Goal: Information Seeking & Learning: Find specific fact

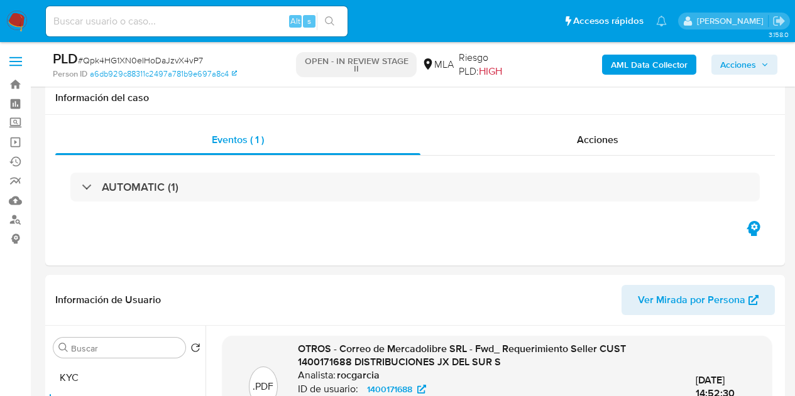
select select "10"
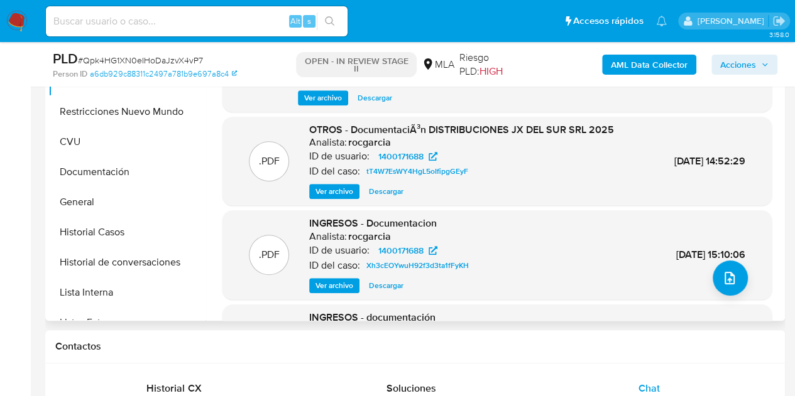
scroll to position [119, 0]
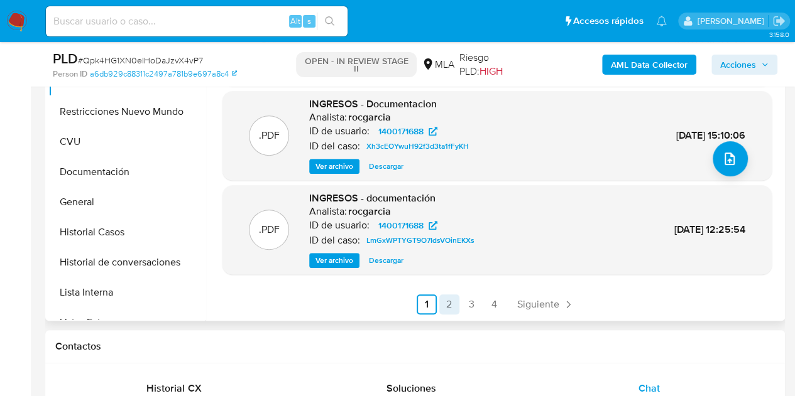
click at [450, 307] on link "2" at bounding box center [449, 305] width 20 height 20
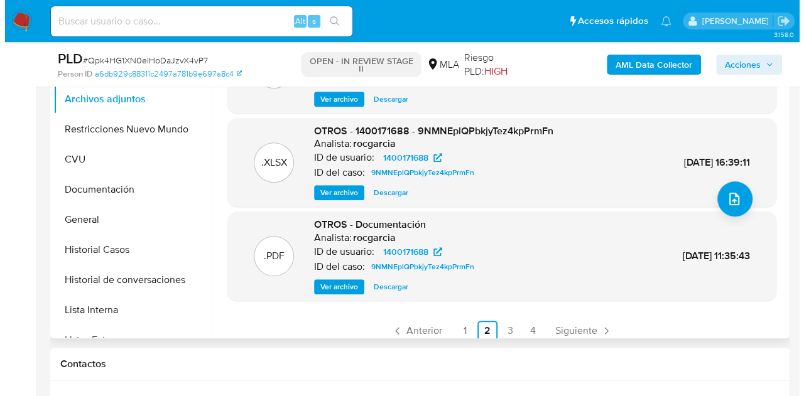
scroll to position [106, 0]
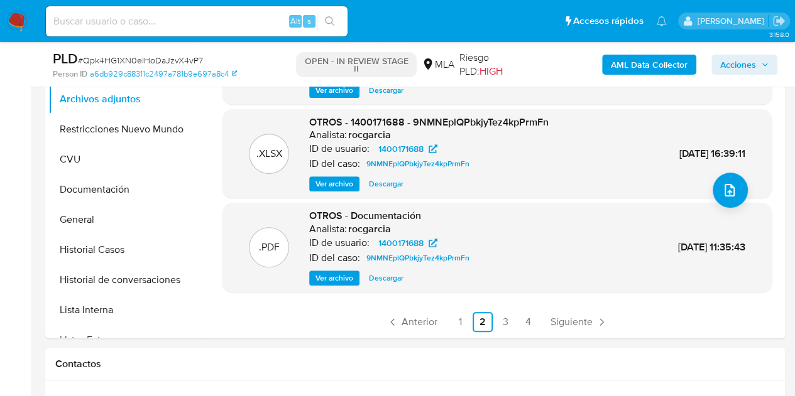
click at [327, 182] on span "Ver archivo" at bounding box center [334, 184] width 38 height 13
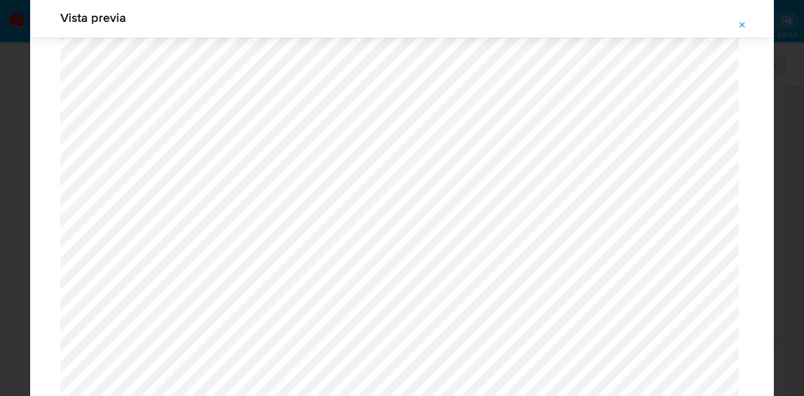
scroll to position [1285, 0]
click at [753, 18] on button "Attachment preview" at bounding box center [743, 25] width 28 height 20
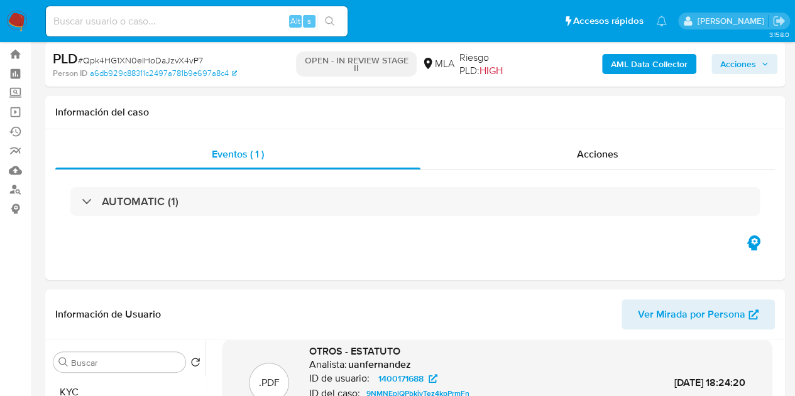
scroll to position [20, 0]
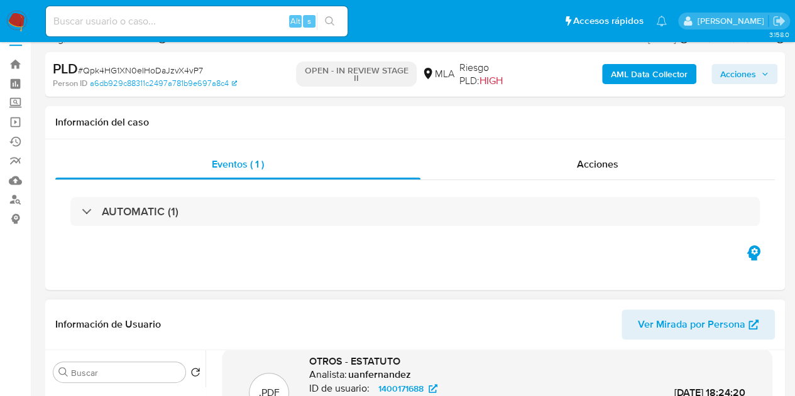
click at [678, 314] on span "Ver Mirada por Persona" at bounding box center [691, 325] width 107 height 30
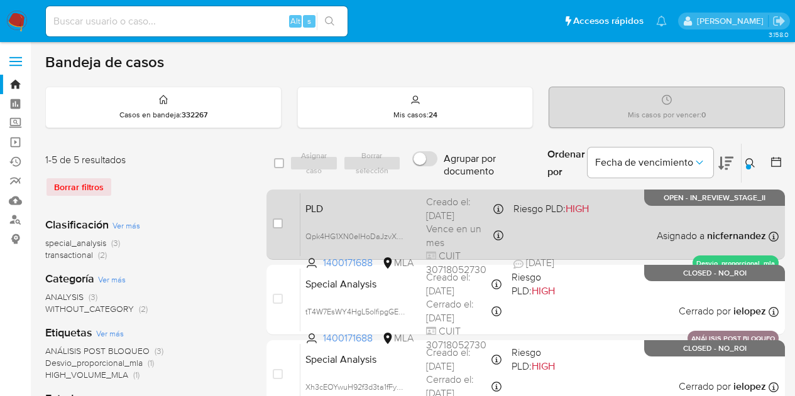
scroll to position [88, 0]
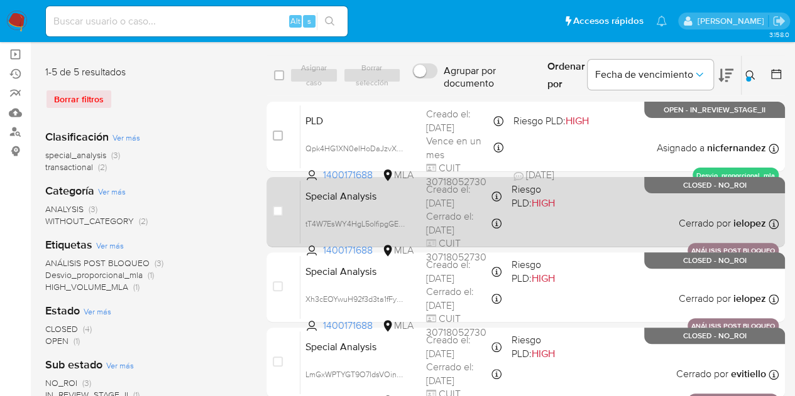
click at [346, 203] on div "Special Analysis tT4W7EsWY4HgL5oIfipgGEyF 1400171688 MLA Riesgo PLD: HIGH Cread…" at bounding box center [539, 211] width 478 height 63
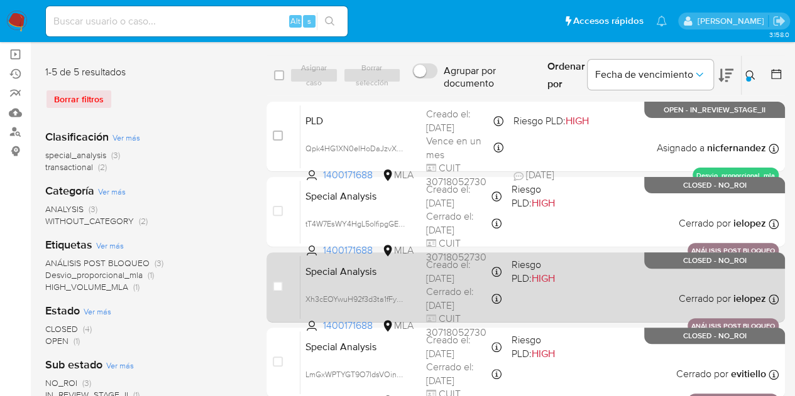
click at [357, 280] on div "Special Analysis Xh3cEOYwuH92f3d3ta1fFyKH 1400171688 MLA Riesgo PLD: HIGH Cread…" at bounding box center [539, 287] width 478 height 63
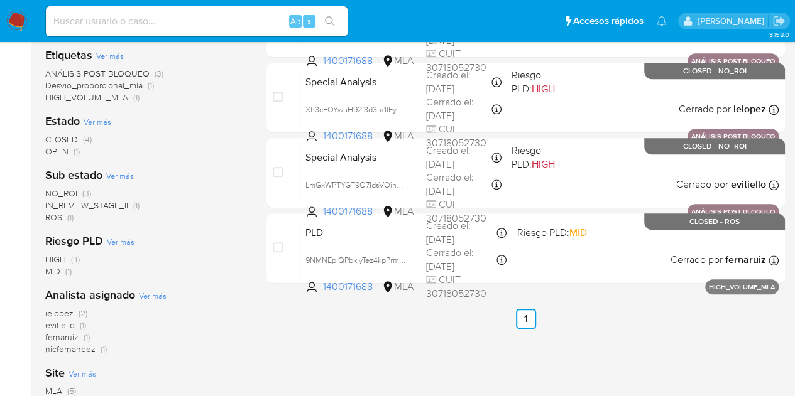
scroll to position [280, 0]
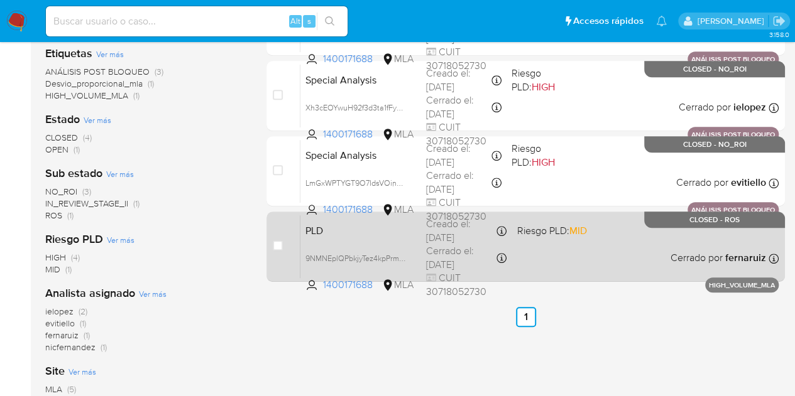
click at [398, 239] on div "PLD 9NMNEplQPbkjyTez4kpPrmFn 1400171688 MLA Riesgo PLD: MID Creado el: 12/05/20…" at bounding box center [539, 246] width 478 height 63
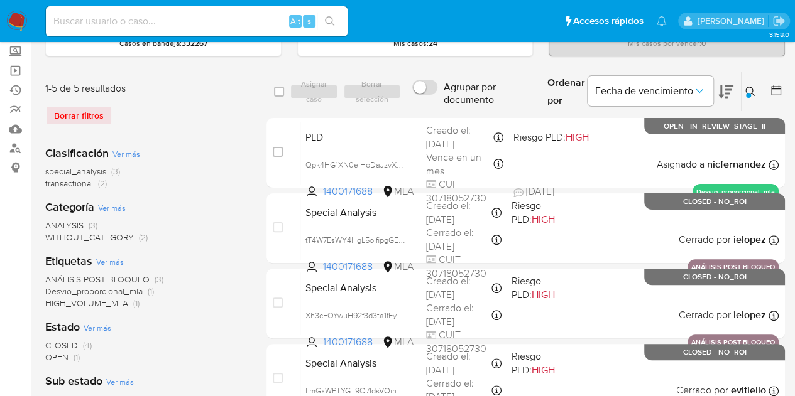
scroll to position [24, 0]
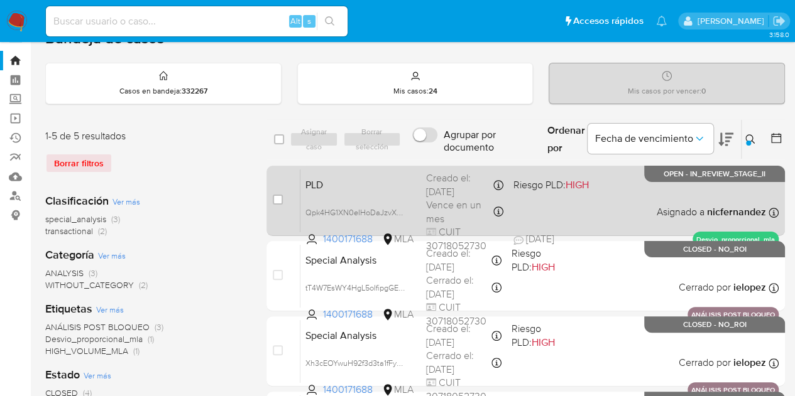
click at [355, 188] on span "PLD" at bounding box center [360, 184] width 111 height 16
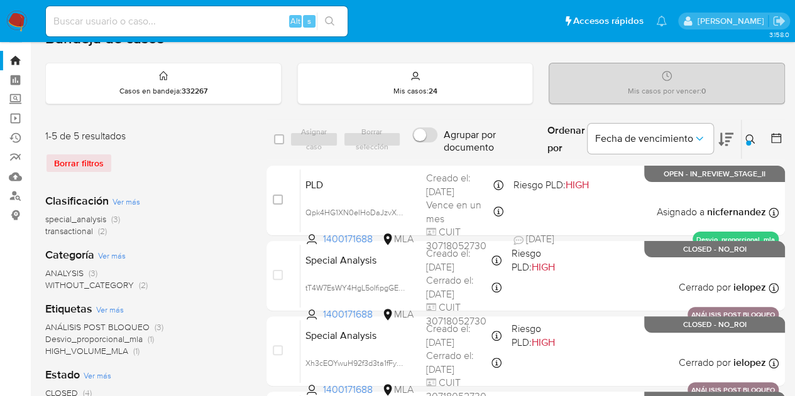
click at [751, 137] on icon at bounding box center [749, 138] width 9 height 9
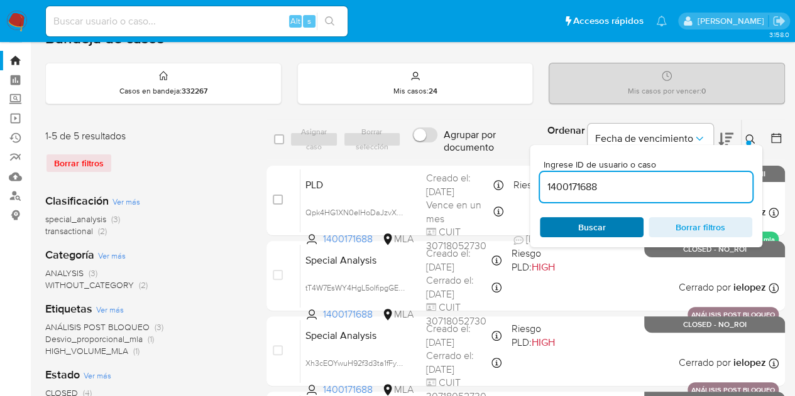
click at [625, 219] on span "Buscar" at bounding box center [591, 228] width 86 height 18
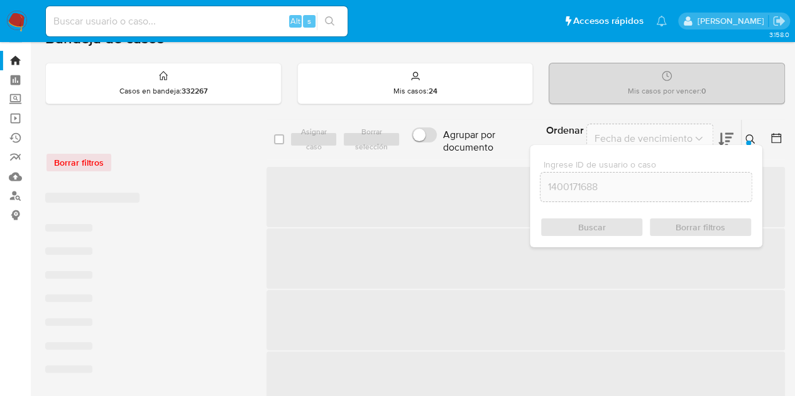
click at [748, 135] on icon at bounding box center [750, 139] width 10 height 10
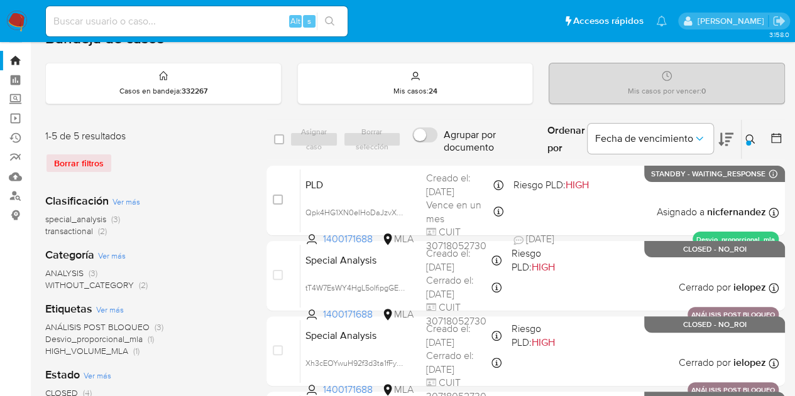
click at [744, 136] on button at bounding box center [751, 139] width 21 height 15
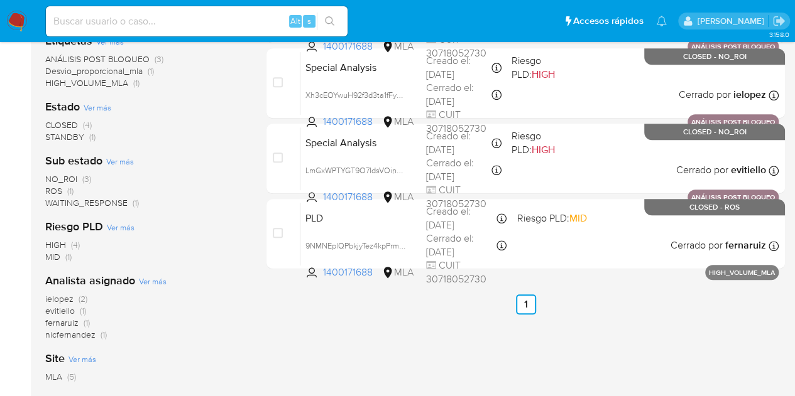
scroll to position [0, 0]
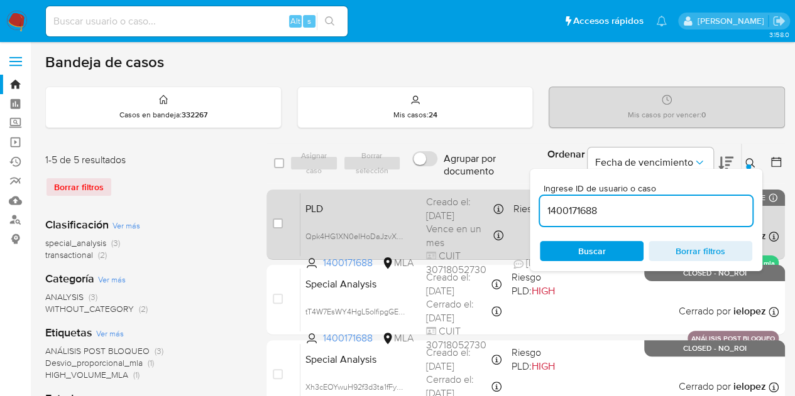
drag, startPoint x: 611, startPoint y: 212, endPoint x: 503, endPoint y: 217, distance: 108.8
click at [503, 217] on div "select-all-cases-checkbox Asignar caso Borrar selección Agrupar por documento O…" at bounding box center [525, 354] width 518 height 423
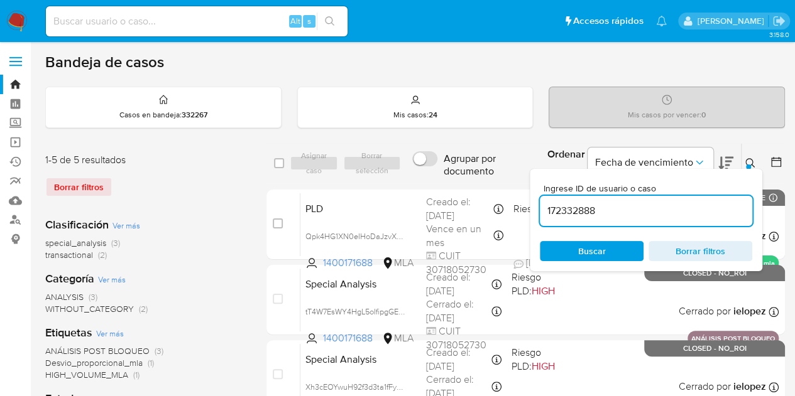
type input "172332888"
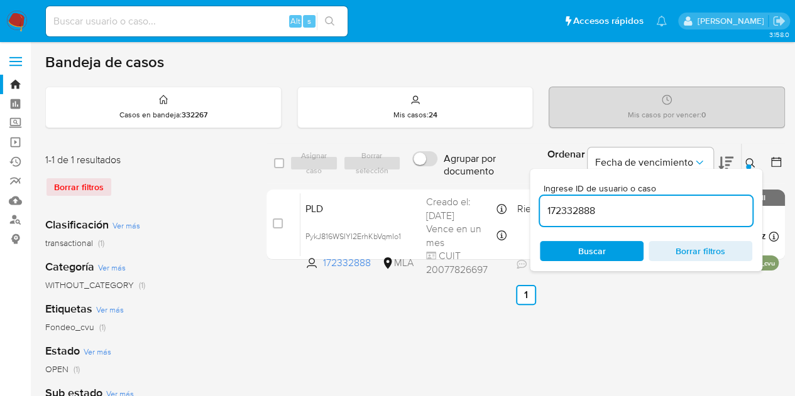
click at [746, 158] on icon at bounding box center [750, 163] width 10 height 10
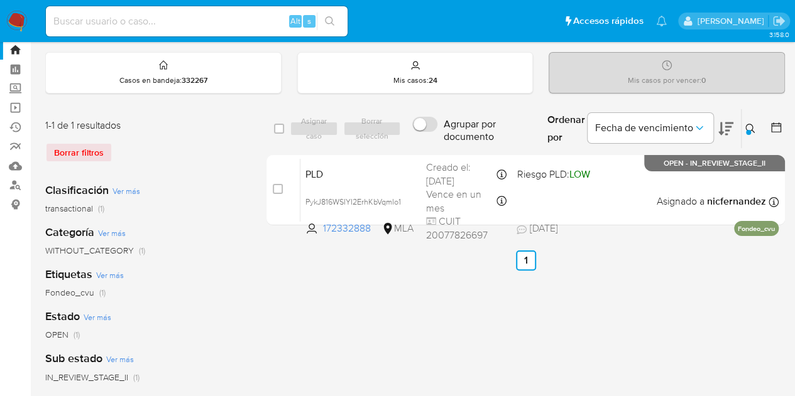
scroll to position [58, 0]
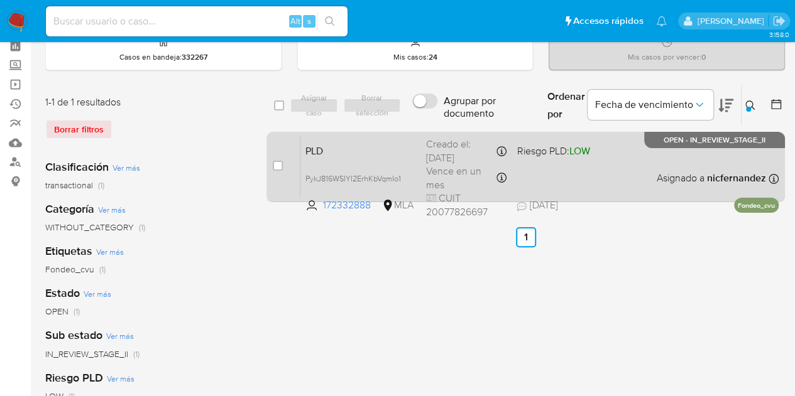
click at [384, 156] on div "PLD PykJ816WSIYI2ErhKbVqmIo1 172332888 MLA Riesgo PLD: LOW Creado el: 12/07/202…" at bounding box center [539, 166] width 478 height 63
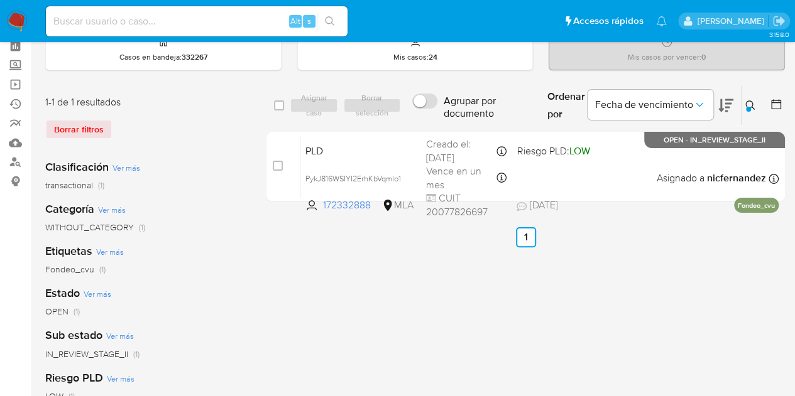
click at [417, 246] on div "select-all-cases-checkbox Asignar caso Borrar selección Agrupar por documento O…" at bounding box center [525, 361] width 518 height 552
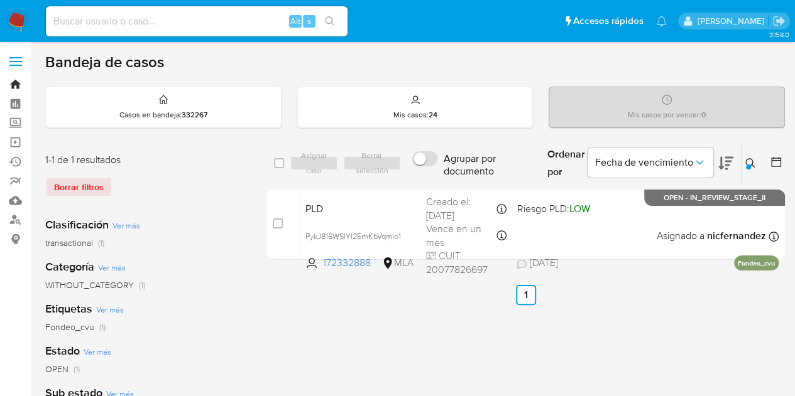
click at [11, 82] on link "Bandeja" at bounding box center [75, 84] width 150 height 19
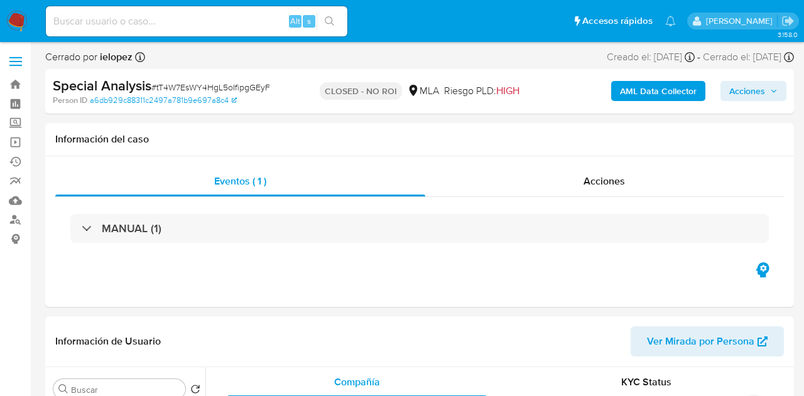
select select "10"
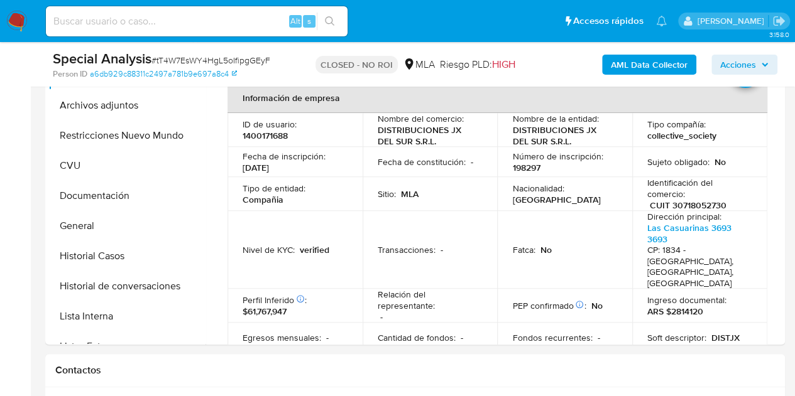
scroll to position [284, 0]
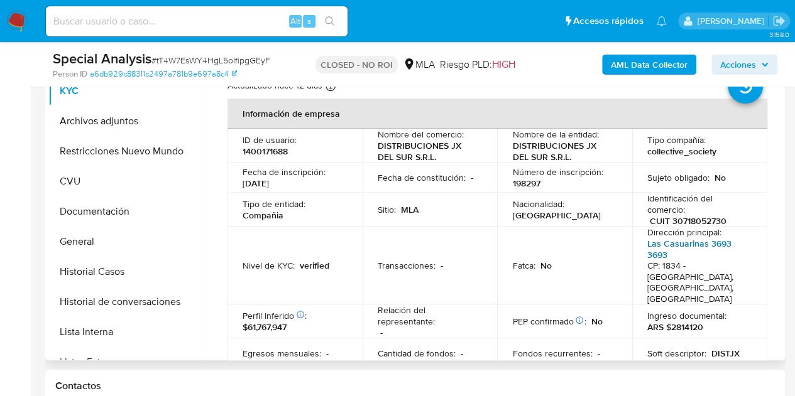
click at [658, 246] on link "Las Casuarinas 3693 3693" at bounding box center [689, 249] width 84 height 24
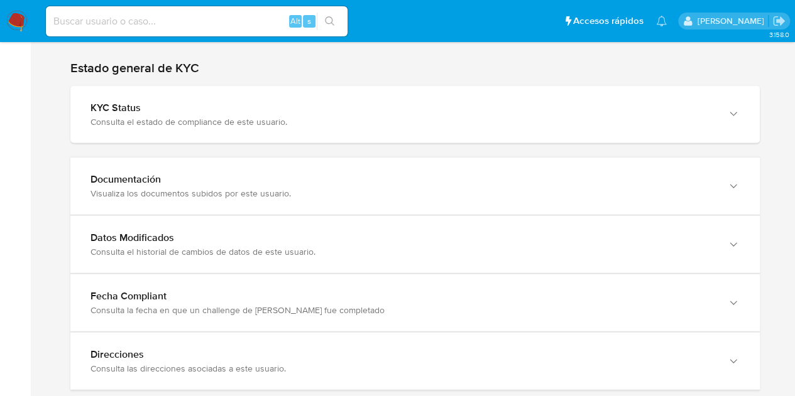
scroll to position [1398, 0]
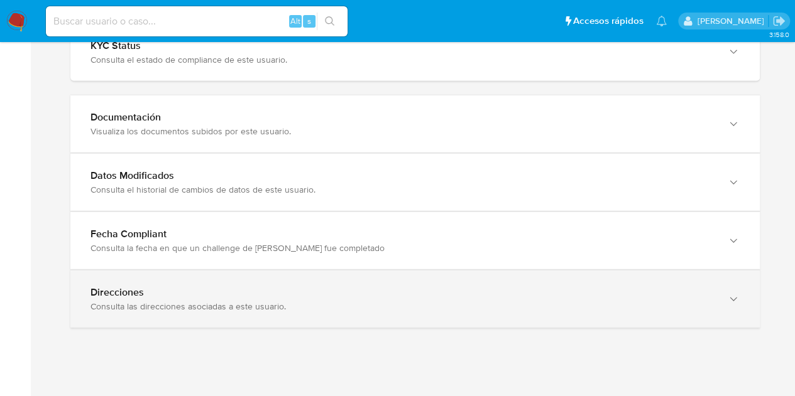
click at [684, 286] on div "Direcciones" at bounding box center [402, 292] width 624 height 13
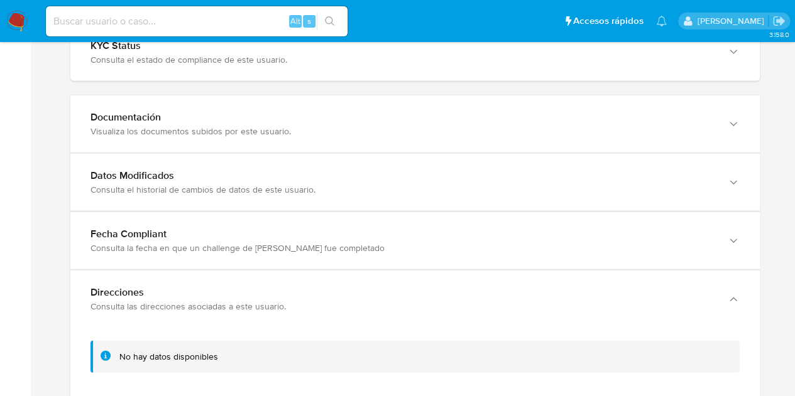
scroll to position [1473, 0]
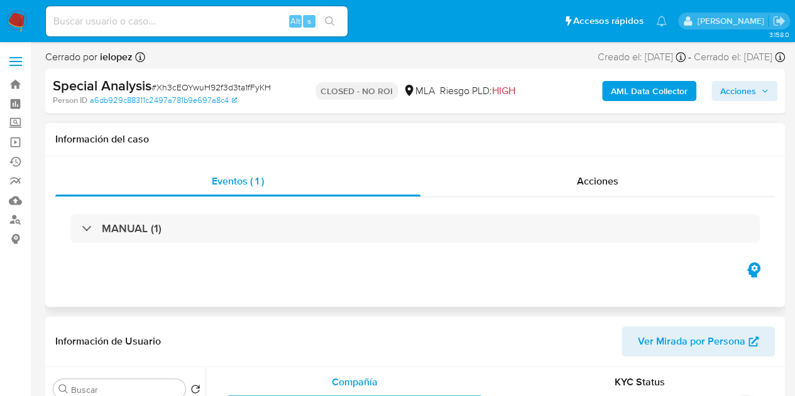
click at [576, 163] on div "Eventos ( 1 ) Acciones MANUAL (1)" at bounding box center [414, 231] width 739 height 151
click at [580, 174] on span "Acciones" at bounding box center [597, 181] width 41 height 14
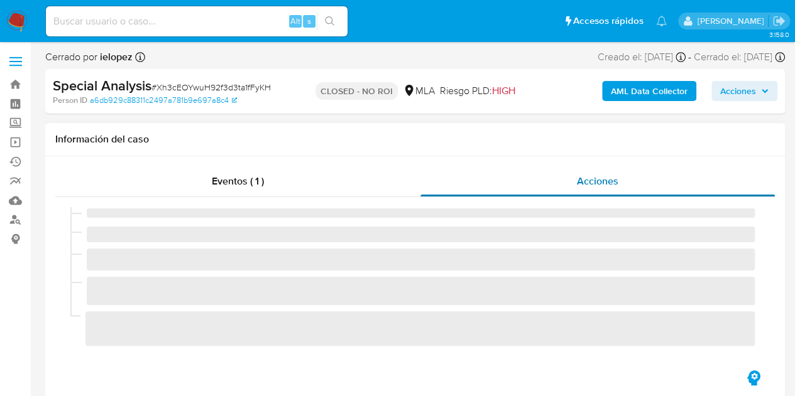
select select "10"
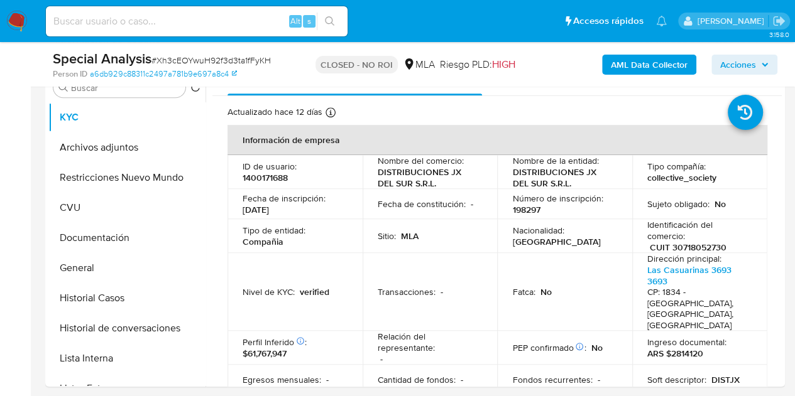
scroll to position [352, 0]
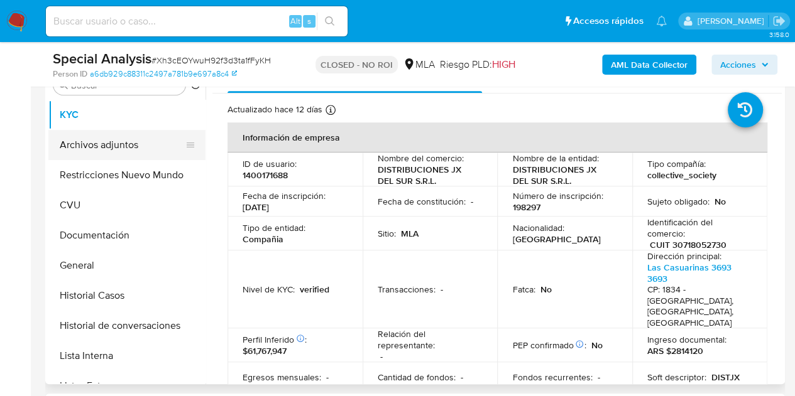
click at [102, 139] on button "Archivos adjuntos" at bounding box center [121, 145] width 147 height 30
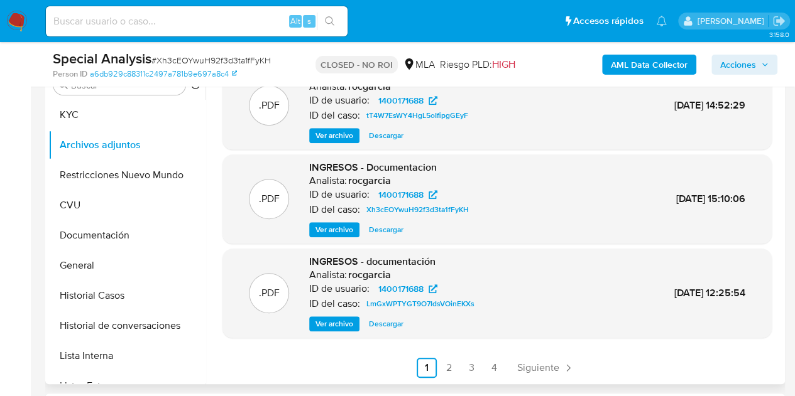
scroll to position [0, 0]
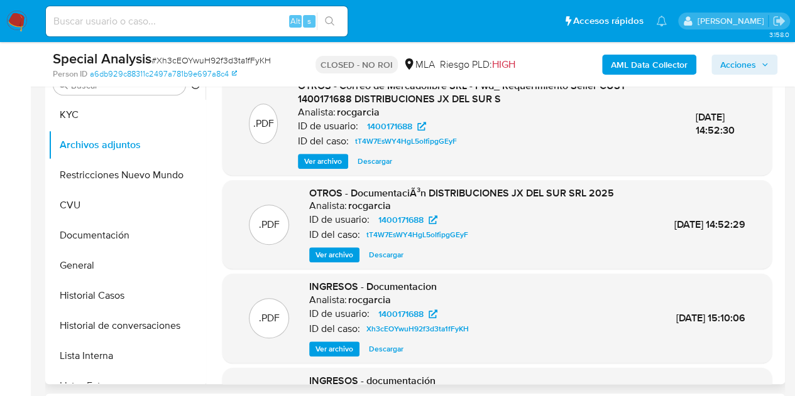
click at [334, 256] on span "Ver archivo" at bounding box center [334, 255] width 38 height 13
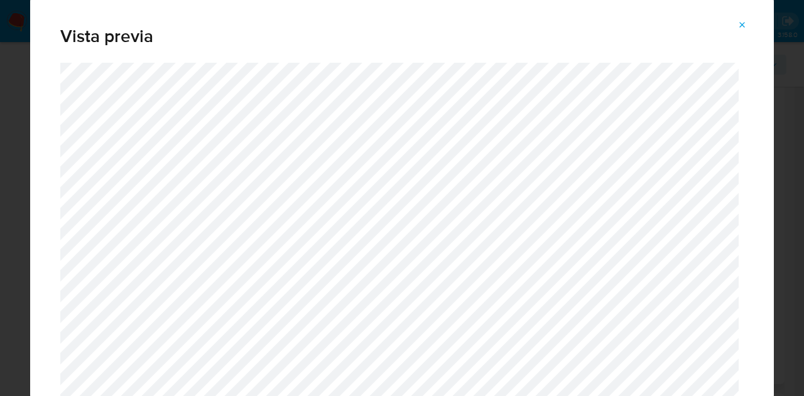
click at [739, 31] on span "Attachment preview" at bounding box center [743, 25] width 10 height 18
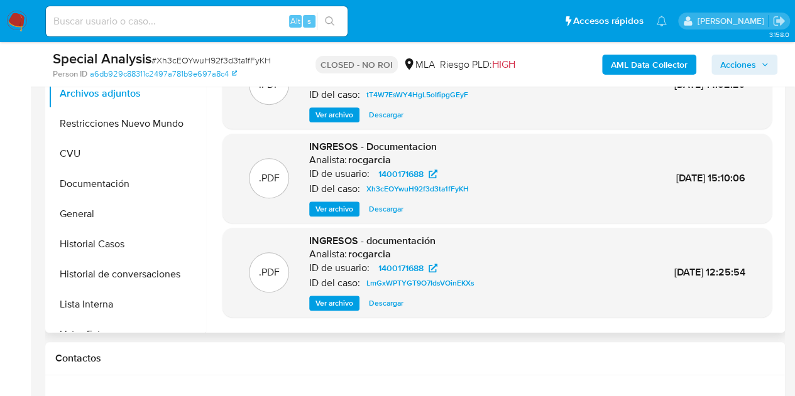
scroll to position [119, 0]
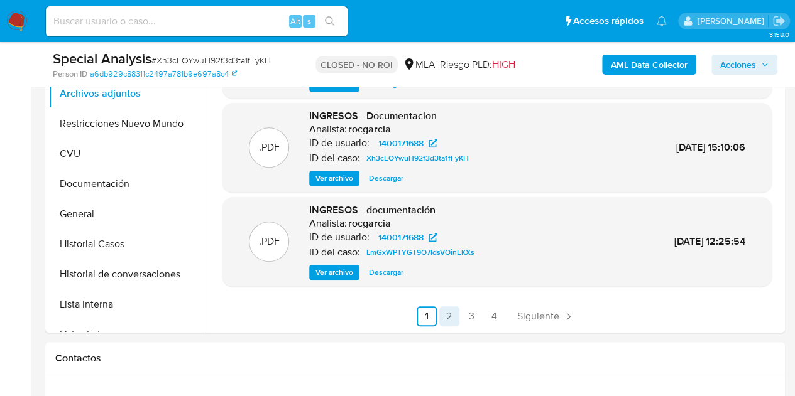
click at [450, 313] on link "2" at bounding box center [449, 317] width 20 height 20
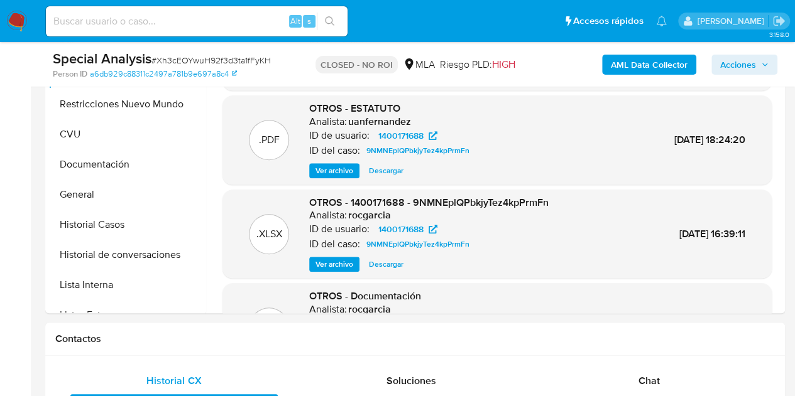
scroll to position [106, 0]
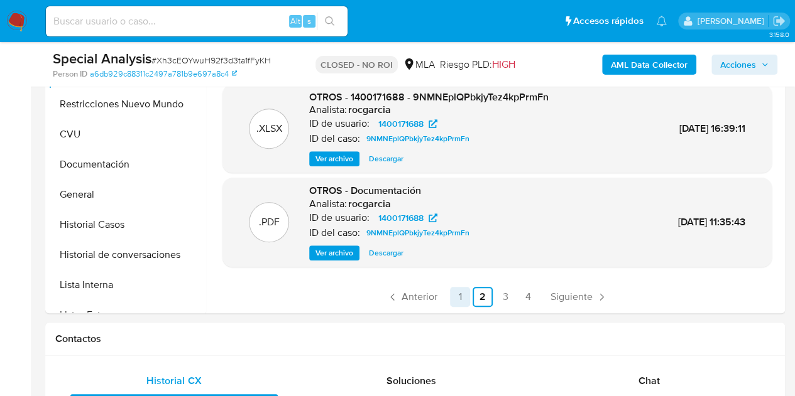
click at [456, 297] on link "1" at bounding box center [460, 297] width 20 height 20
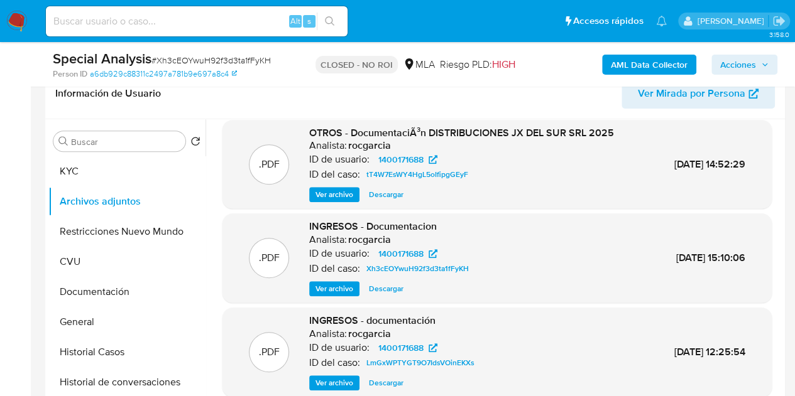
scroll to position [293, 0]
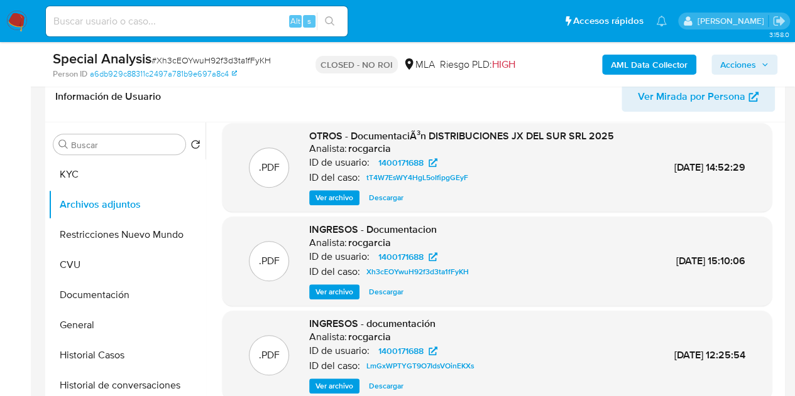
drag, startPoint x: 782, startPoint y: 224, endPoint x: 778, endPoint y: 190, distance: 34.1
click at [778, 190] on div "Buscar Volver al orden por defecto KYC Archivos adjuntos Restricciones Nuevo Mu…" at bounding box center [414, 284] width 739 height 322
click at [773, 201] on div ".PDF OTROS - Correo de Mercadolibre SRL - Fwd_ Requerimiento Seller CUST 140017…" at bounding box center [496, 228] width 569 height 425
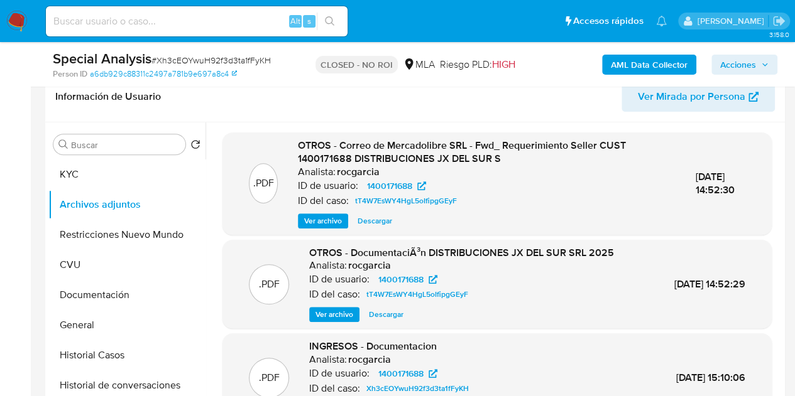
scroll to position [23, 0]
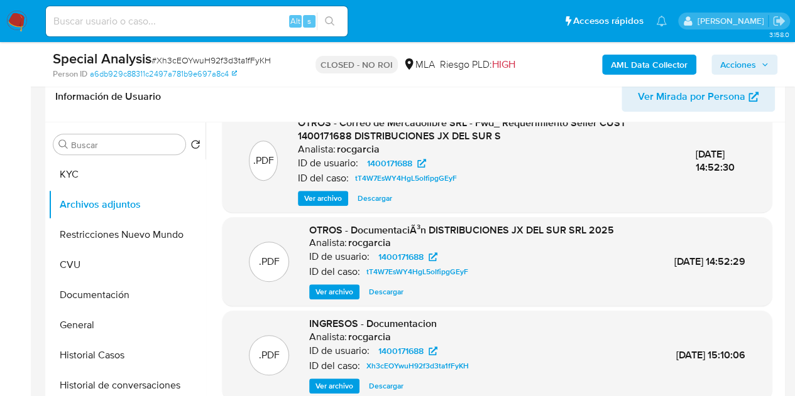
click at [664, 207] on div ".PDF OTROS - Correo de Mercadolibre SRL - Fwd_ Requerimiento Seller CUST 140017…" at bounding box center [496, 161] width 549 height 102
click at [330, 382] on span "Ver archivo" at bounding box center [334, 386] width 38 height 13
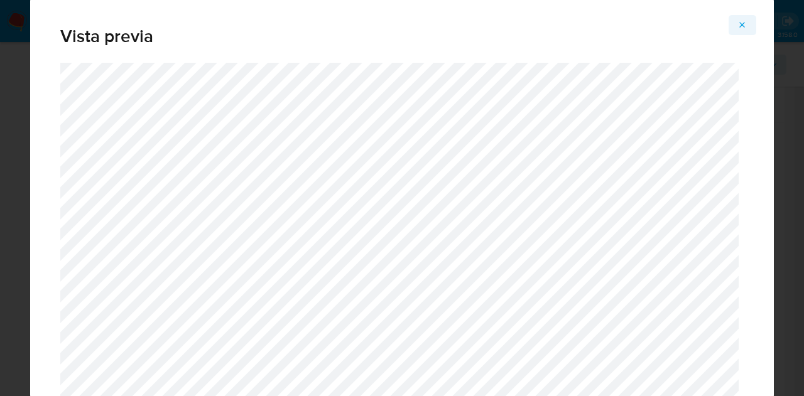
click at [749, 19] on button "Attachment preview" at bounding box center [743, 25] width 28 height 20
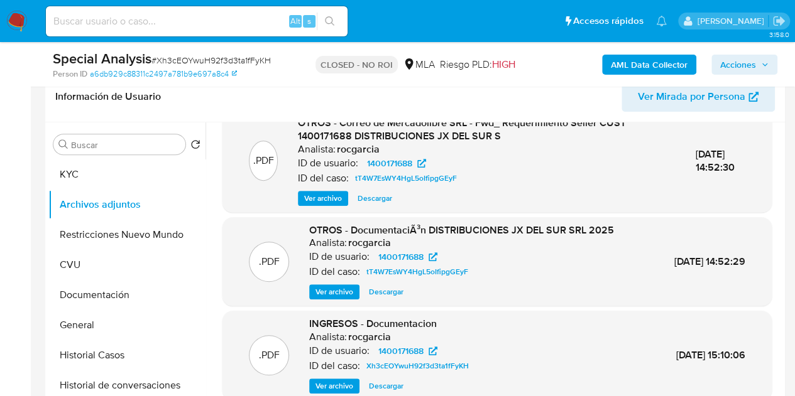
click at [323, 192] on span "Ver archivo" at bounding box center [323, 198] width 38 height 13
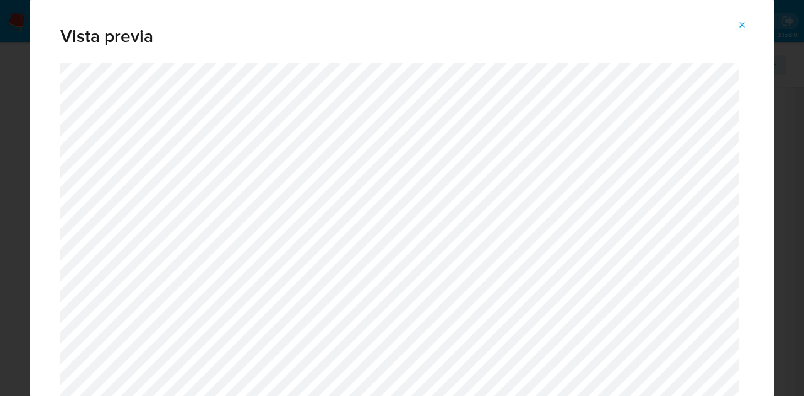
click at [749, 25] on button "Attachment preview" at bounding box center [743, 25] width 28 height 20
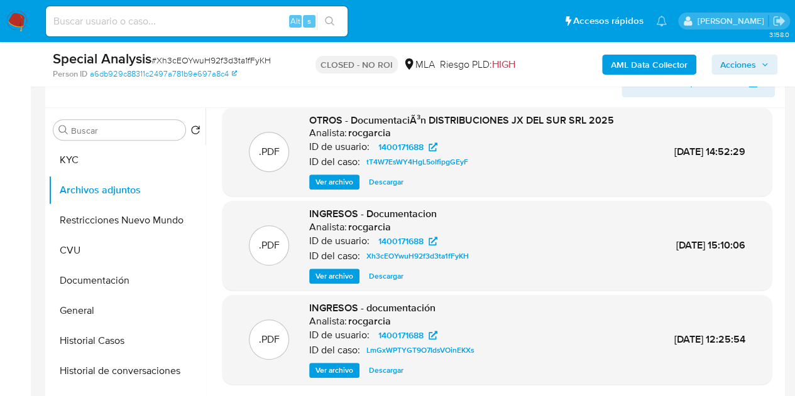
scroll to position [436, 0]
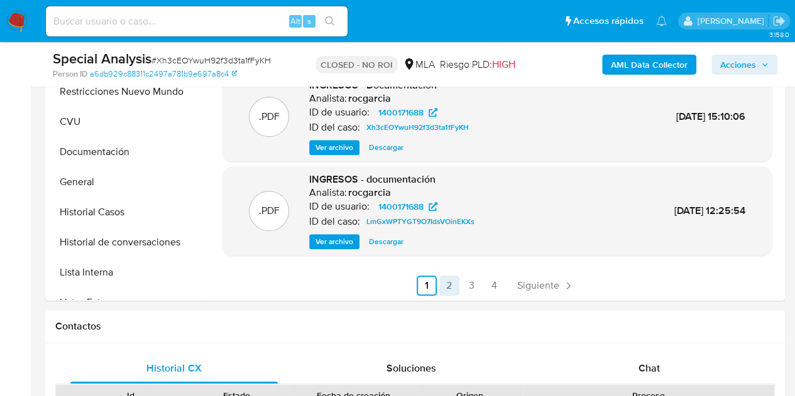
click at [451, 289] on link "2" at bounding box center [449, 286] width 20 height 20
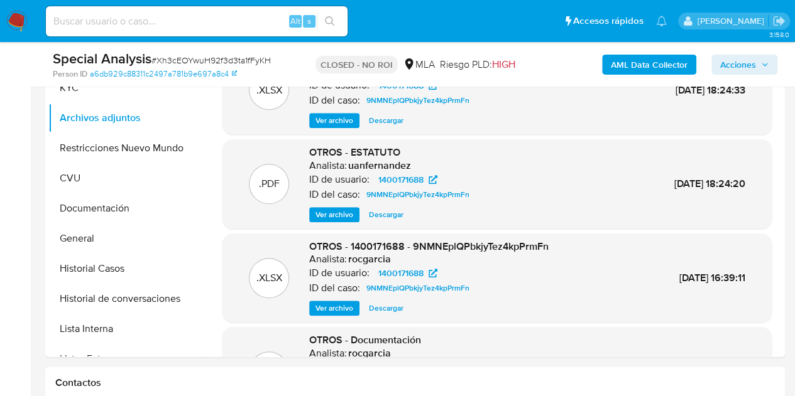
scroll to position [327, 0]
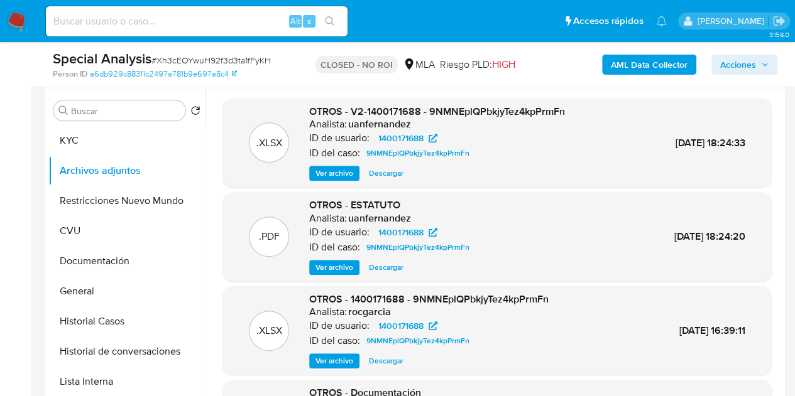
click at [329, 267] on span "Ver archivo" at bounding box center [334, 267] width 38 height 13
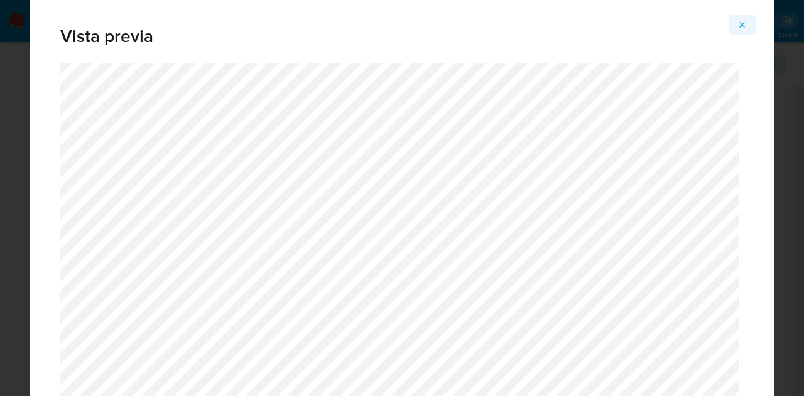
click at [748, 21] on button "Attachment preview" at bounding box center [743, 25] width 28 height 20
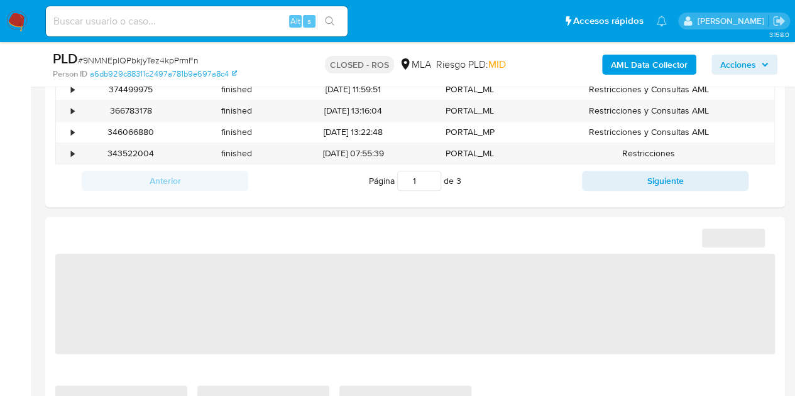
select select "10"
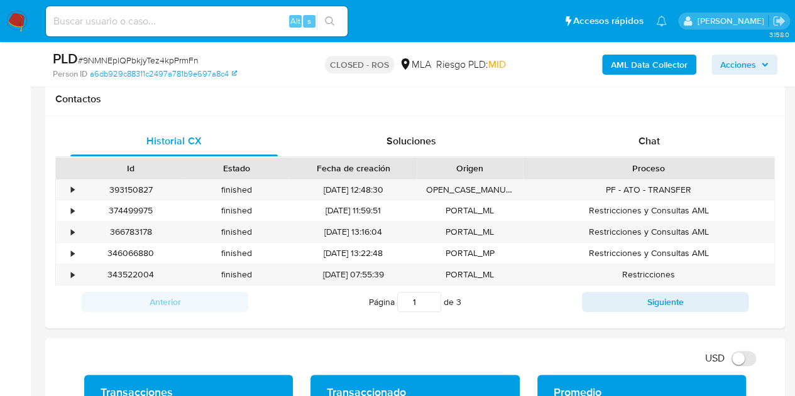
scroll to position [542, 0]
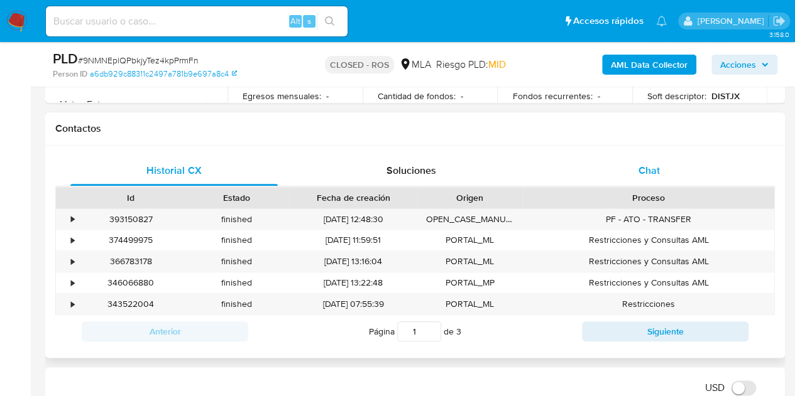
click at [646, 175] on span "Chat" at bounding box center [648, 170] width 21 height 14
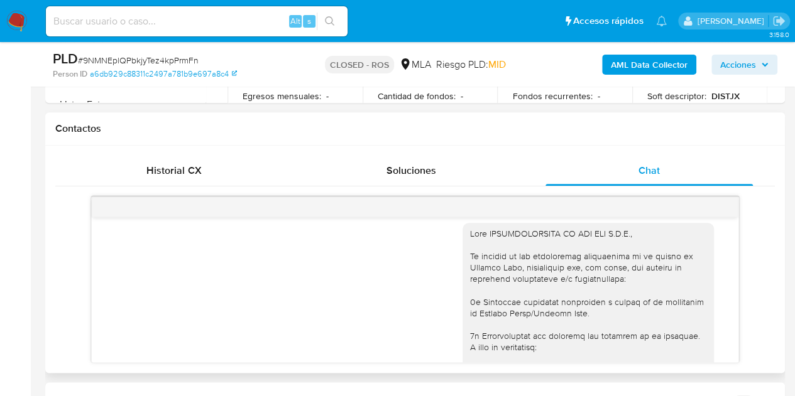
scroll to position [0, 0]
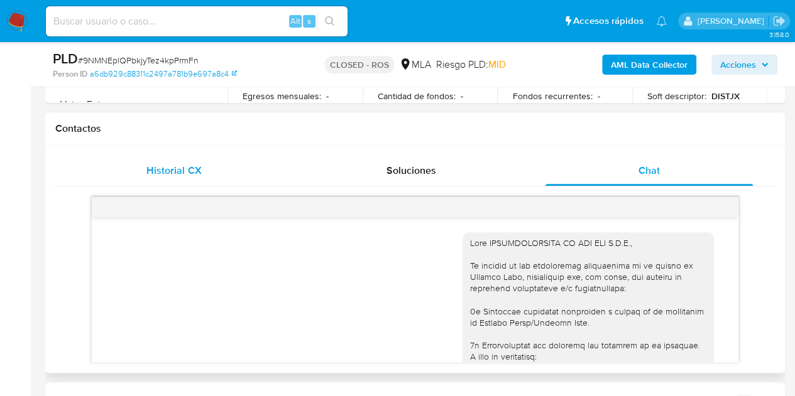
click at [213, 183] on div "Historial CX" at bounding box center [173, 171] width 207 height 30
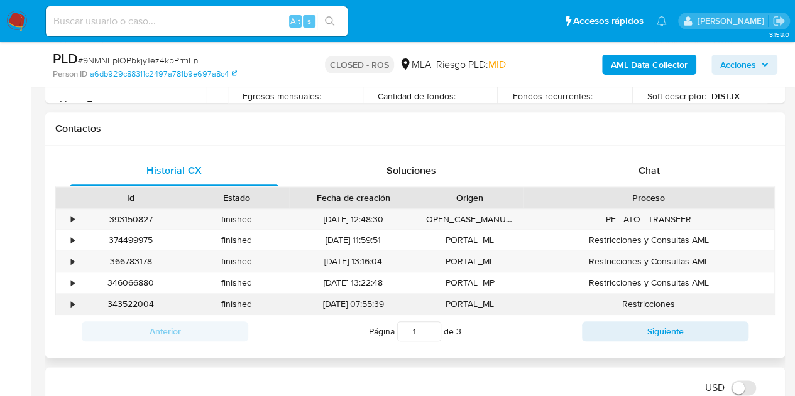
click at [128, 306] on div "343522004" at bounding box center [131, 304] width 106 height 21
click at [131, 294] on div "343522004" at bounding box center [131, 304] width 106 height 21
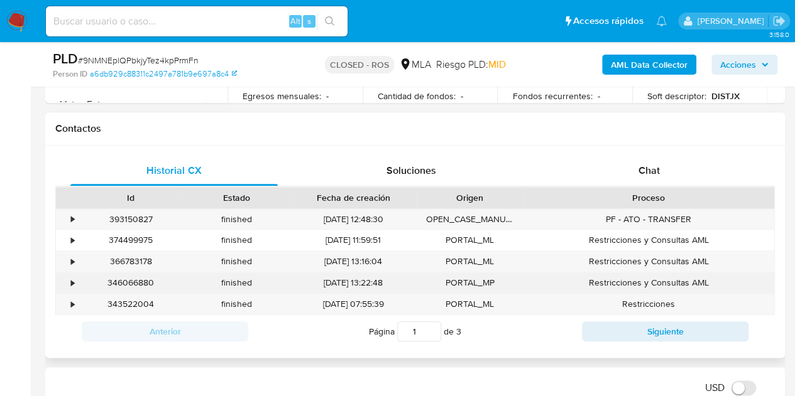
click at [128, 288] on div "346066880" at bounding box center [131, 283] width 106 height 21
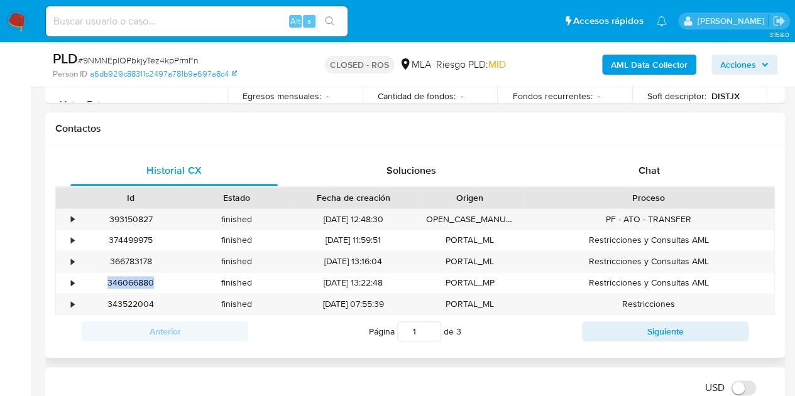
copy div "346066880"
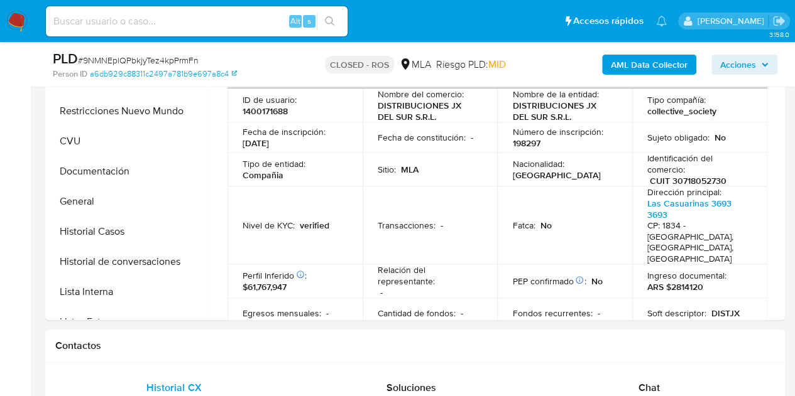
scroll to position [270, 0]
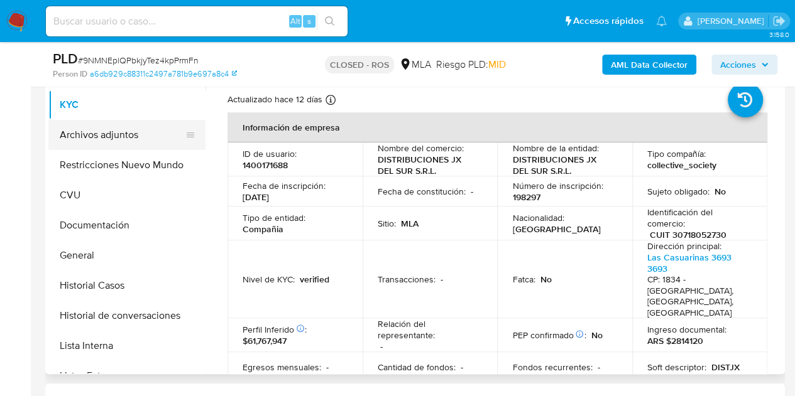
click at [104, 138] on button "Archivos adjuntos" at bounding box center [121, 135] width 147 height 30
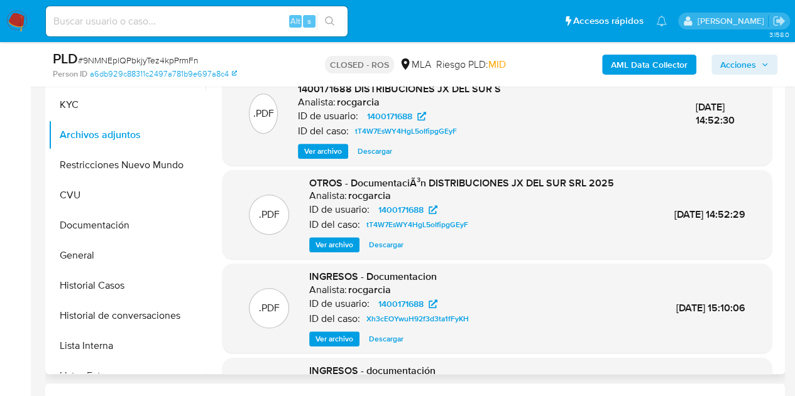
drag, startPoint x: 781, startPoint y: 162, endPoint x: 762, endPoint y: 217, distance: 57.8
click at [746, 219] on div ".PDF OTROS - DocumentaciÃ³n DISTRIBUCIONES JX DEL SUR SRL 2025 Analista: rocgar…" at bounding box center [497, 215] width 537 height 77
click at [332, 246] on span "Ver archivo" at bounding box center [334, 245] width 38 height 13
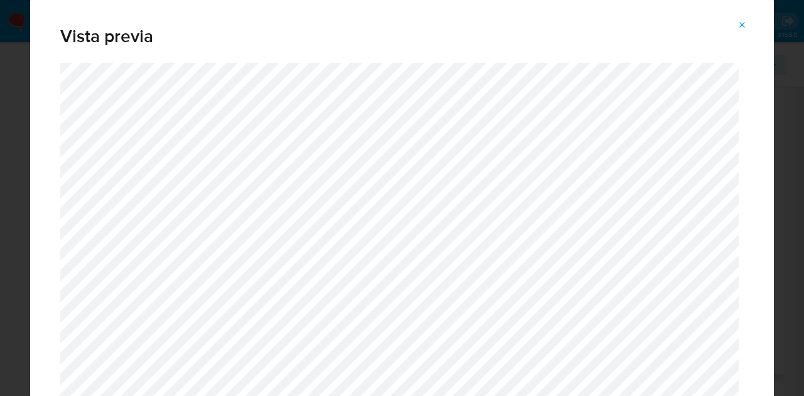
click at [740, 26] on icon "Attachment preview" at bounding box center [743, 25] width 10 height 10
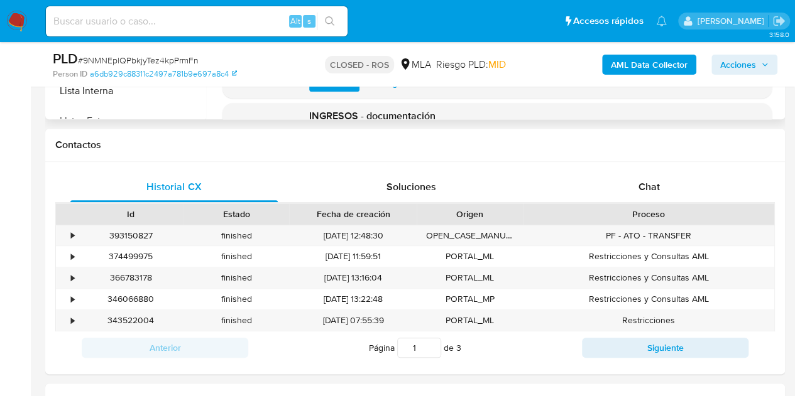
scroll to position [542, 0]
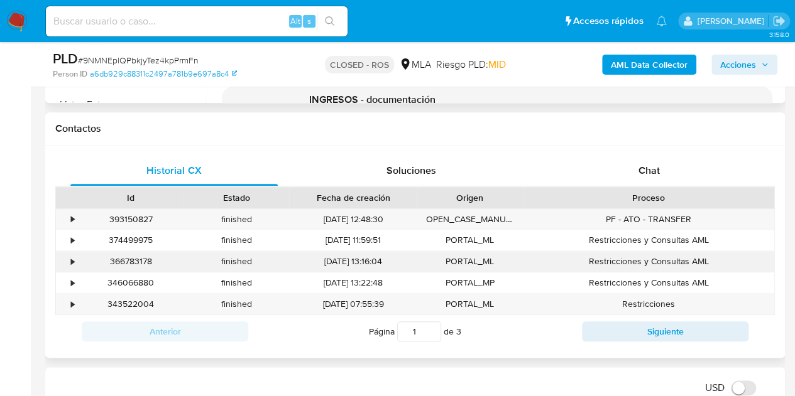
click at [134, 262] on div "366783178" at bounding box center [131, 261] width 106 height 21
copy div "366783178"
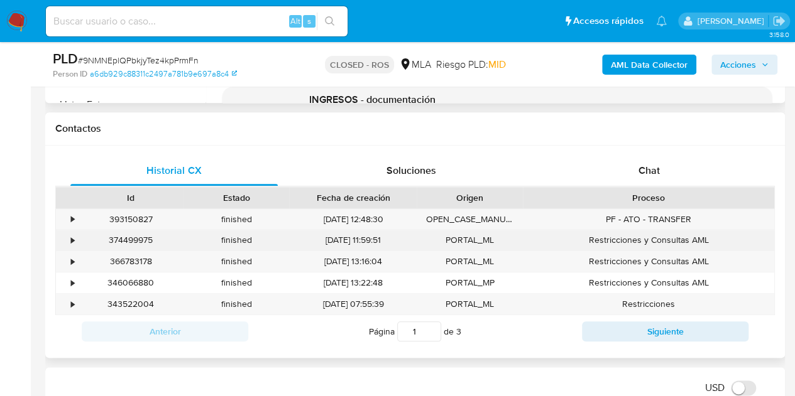
click at [148, 245] on div "374499975" at bounding box center [131, 240] width 106 height 21
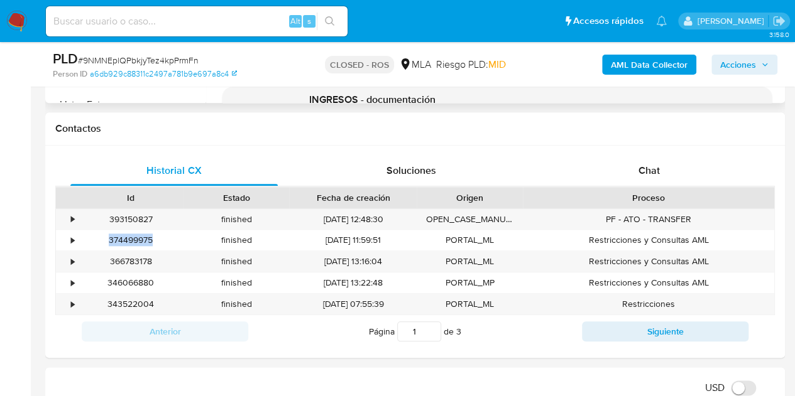
copy div "374499975"
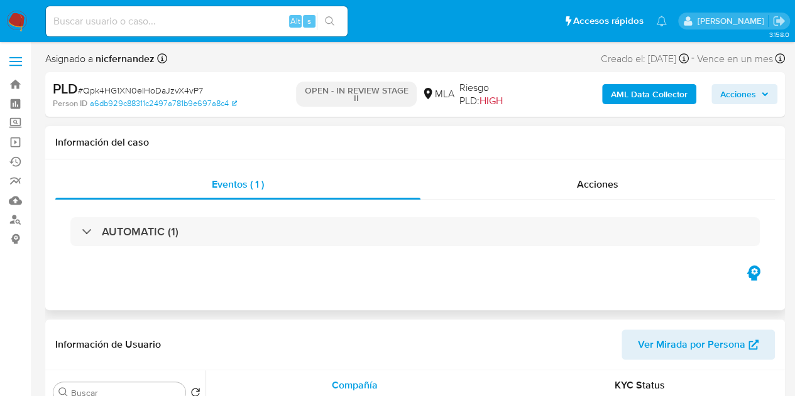
select select "10"
click at [60, 287] on div "Eventos ( 1 ) Acciones AUTOMATIC (1)" at bounding box center [414, 235] width 739 height 151
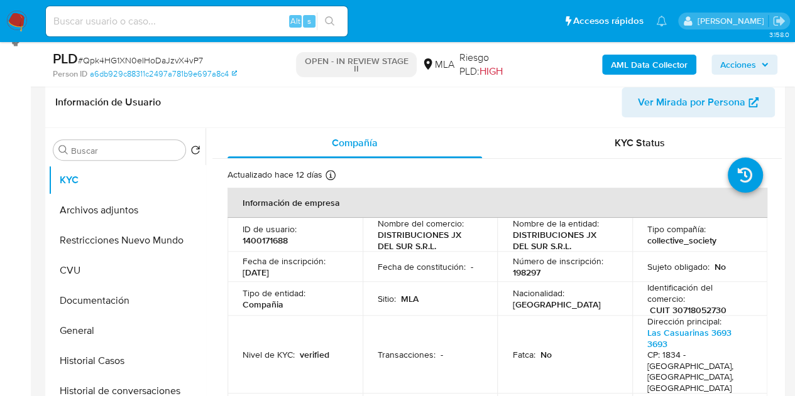
scroll to position [192, 0]
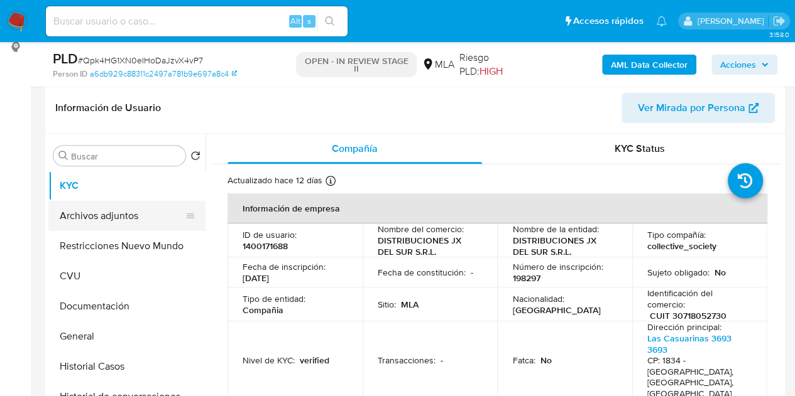
click at [107, 211] on button "Archivos adjuntos" at bounding box center [121, 216] width 147 height 30
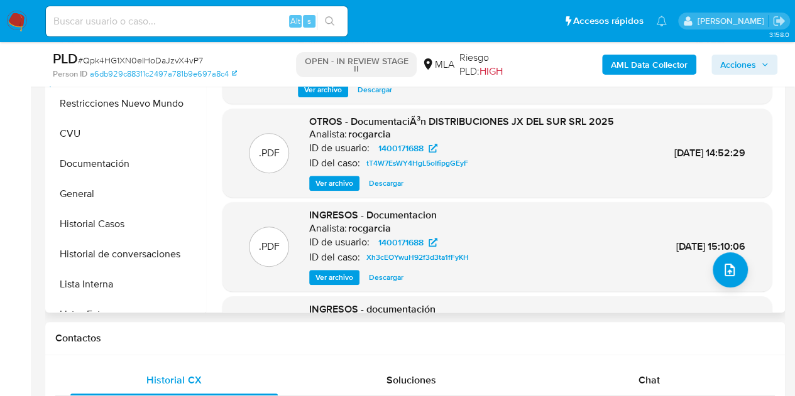
scroll to position [119, 0]
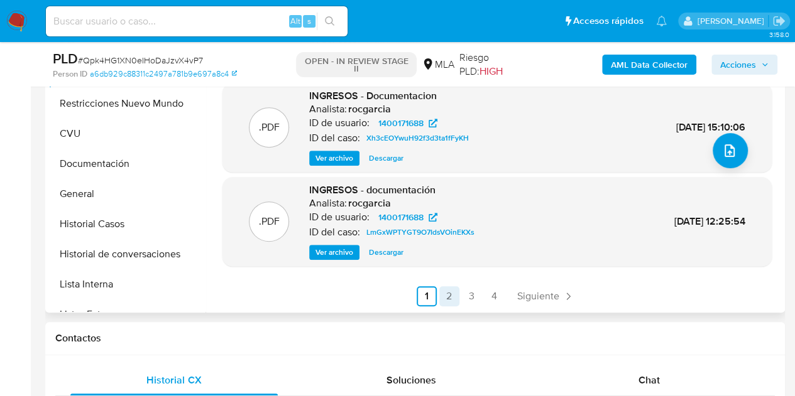
click at [442, 297] on link "2" at bounding box center [449, 296] width 20 height 20
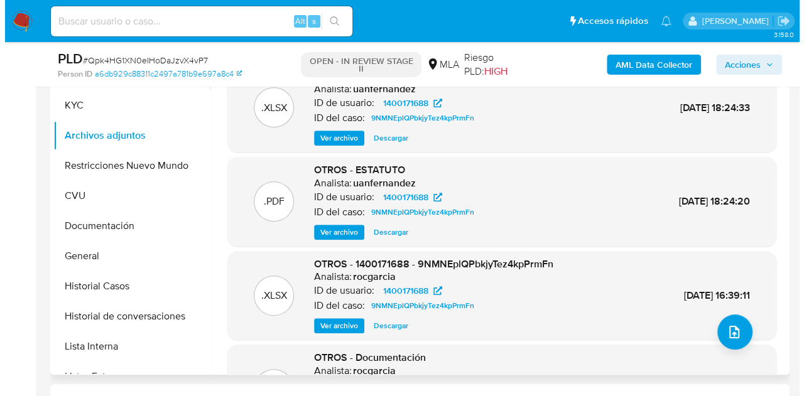
scroll to position [207, 0]
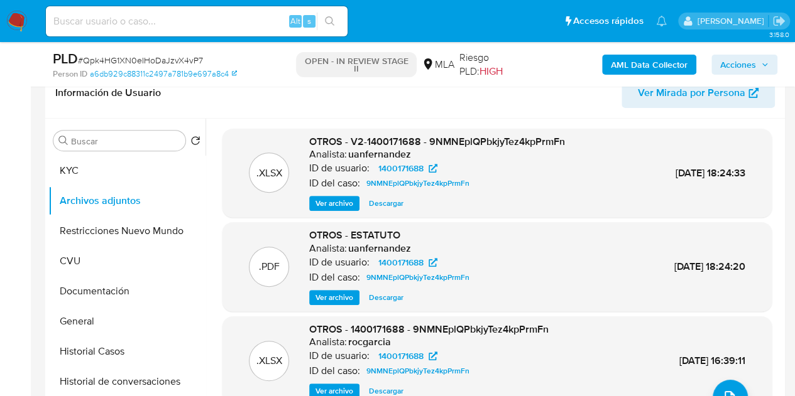
click at [334, 202] on span "Ver archivo" at bounding box center [334, 203] width 38 height 13
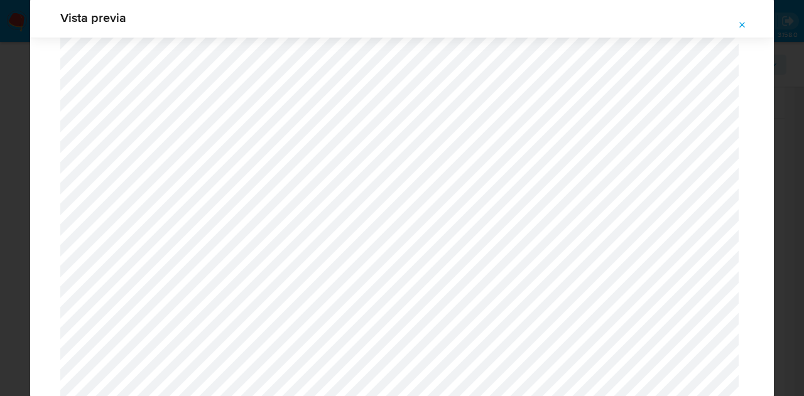
scroll to position [1209, 0]
click at [744, 28] on icon "Attachment preview" at bounding box center [743, 25] width 10 height 10
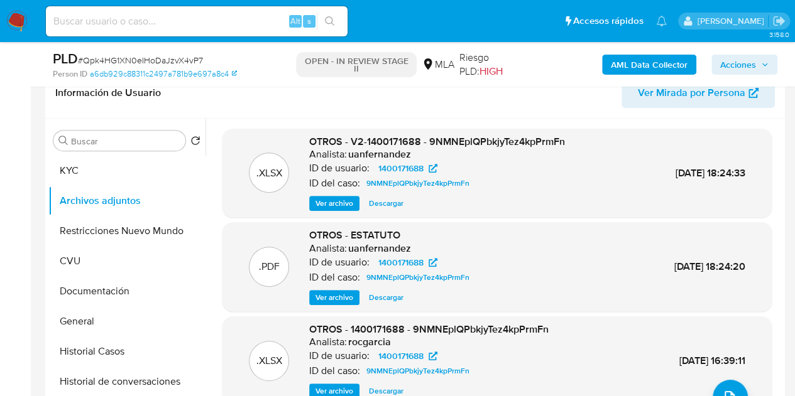
scroll to position [233, 0]
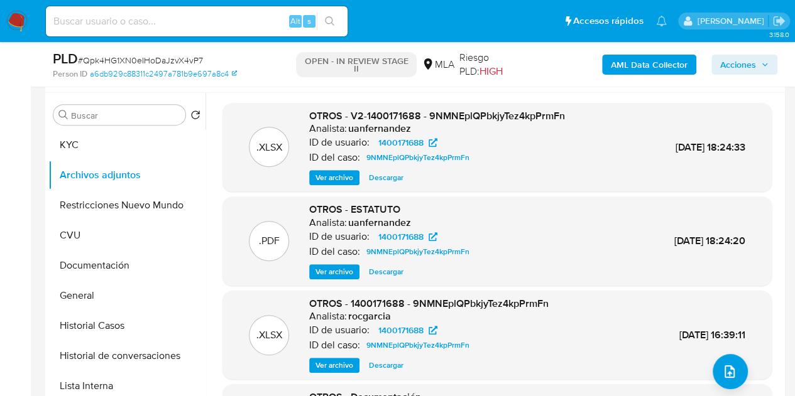
click at [319, 270] on span "Ver archivo" at bounding box center [334, 272] width 38 height 13
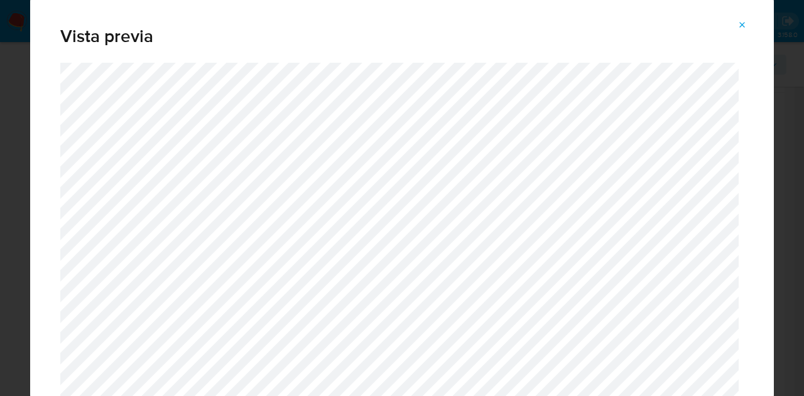
click at [741, 29] on icon "Attachment preview" at bounding box center [743, 25] width 10 height 10
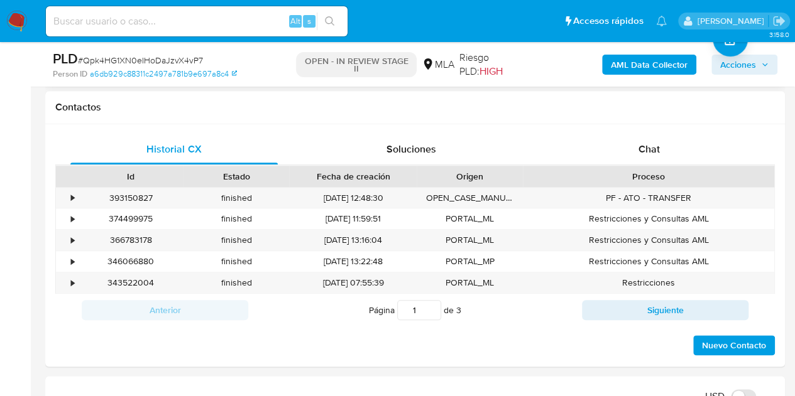
scroll to position [579, 0]
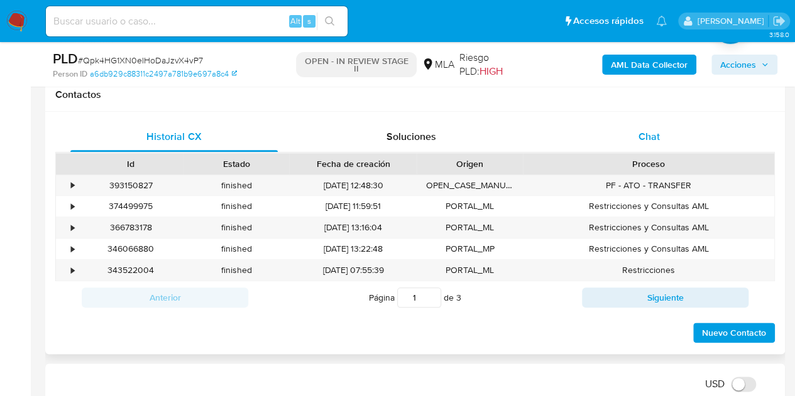
click at [651, 137] on span "Chat" at bounding box center [648, 136] width 21 height 14
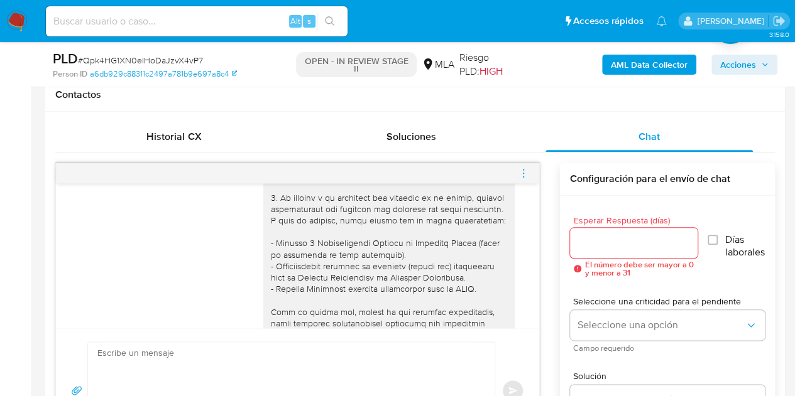
scroll to position [97, 0]
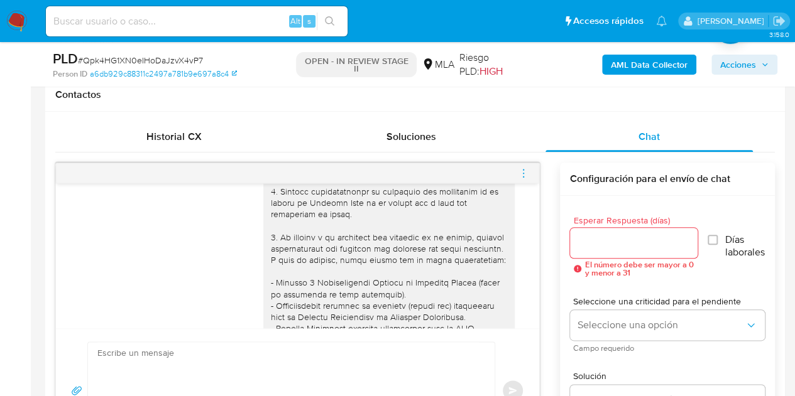
drag, startPoint x: 295, startPoint y: 293, endPoint x: 312, endPoint y: 295, distance: 17.6
click at [295, 293] on div at bounding box center [389, 397] width 236 height 583
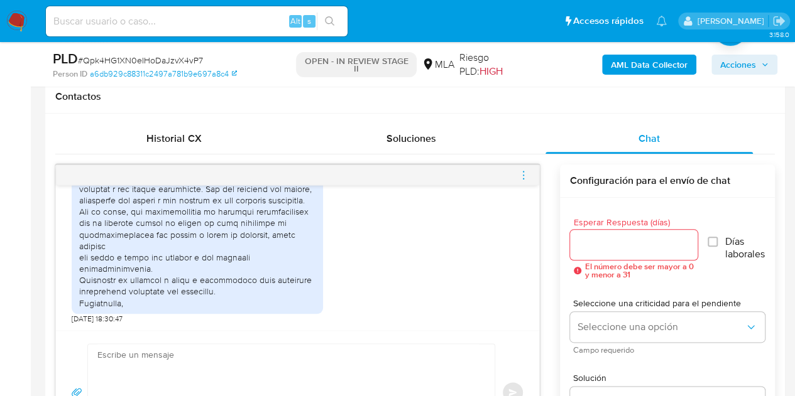
scroll to position [624, 0]
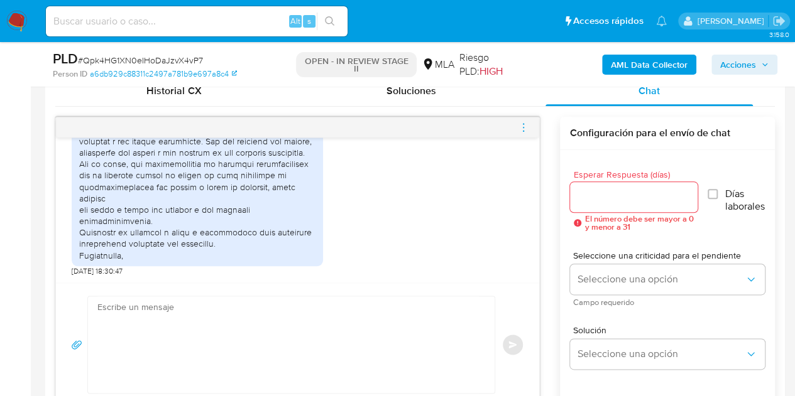
click at [271, 328] on textarea at bounding box center [287, 345] width 381 height 97
paste textarea "Hola, Muchas gracias por tu respuesta. Confirmamos la recepción de la documenta…"
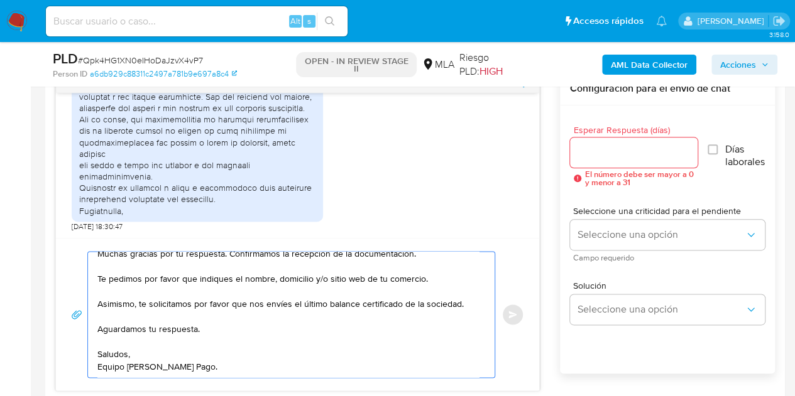
scroll to position [0, 0]
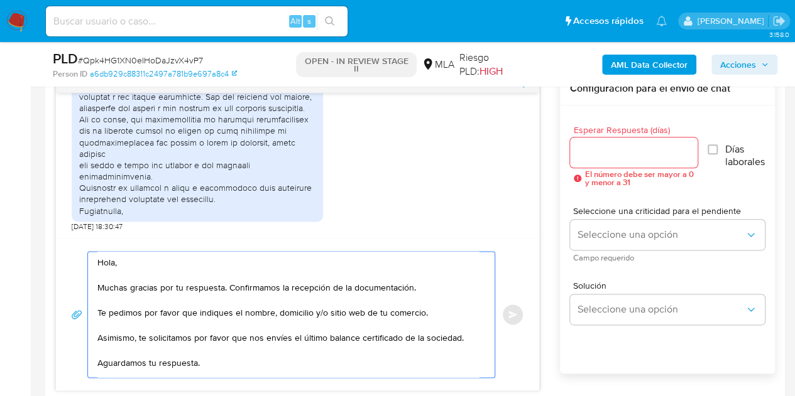
type textarea "Hola, Muchas gracias por tu respuesta. Confirmamos la recepción de la documenta…"
click at [605, 160] on div at bounding box center [634, 153] width 128 height 30
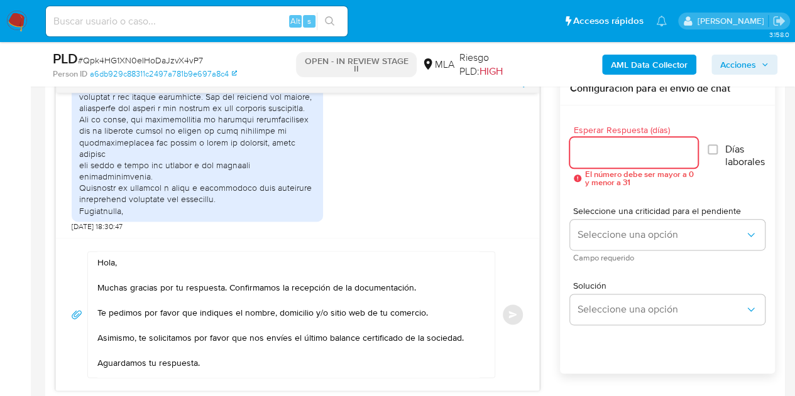
click at [605, 153] on input "Esperar Respuesta (días)" at bounding box center [634, 152] width 128 height 16
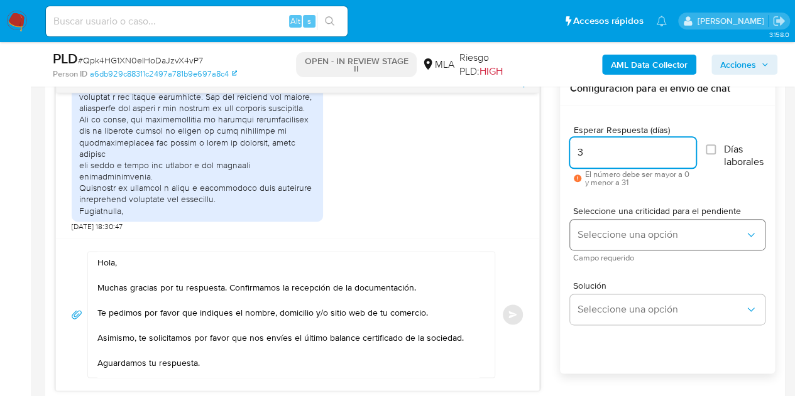
type input "3"
click at [601, 227] on button "Seleccione una opción" at bounding box center [667, 235] width 195 height 30
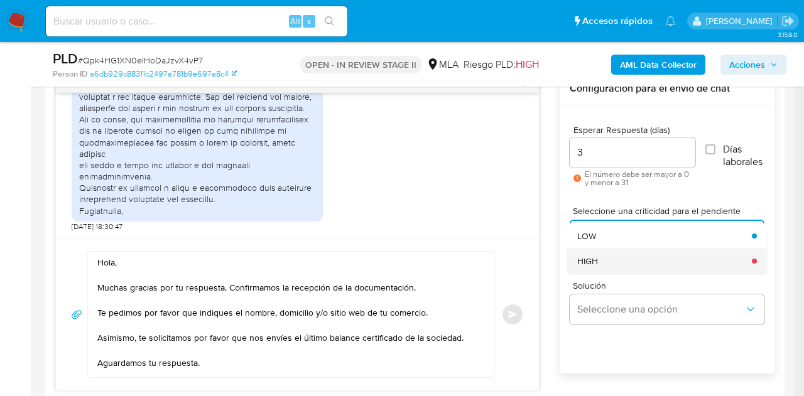
click at [611, 264] on div "HIGH" at bounding box center [660, 261] width 167 height 25
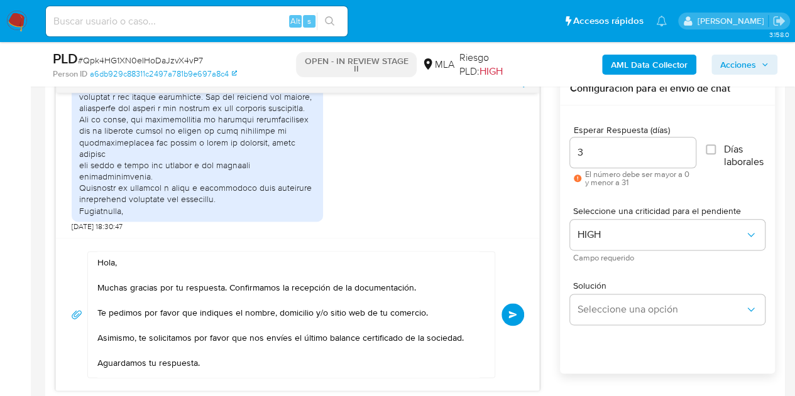
click at [525, 256] on div "Hola, Muchas gracias por tu respuesta. Confirmamos la recepción de la documenta…" at bounding box center [297, 314] width 483 height 153
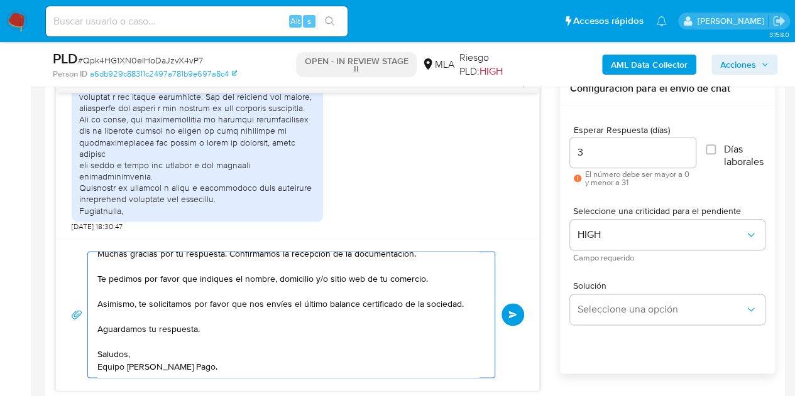
click at [516, 311] on span "Enviar" at bounding box center [512, 315] width 9 height 8
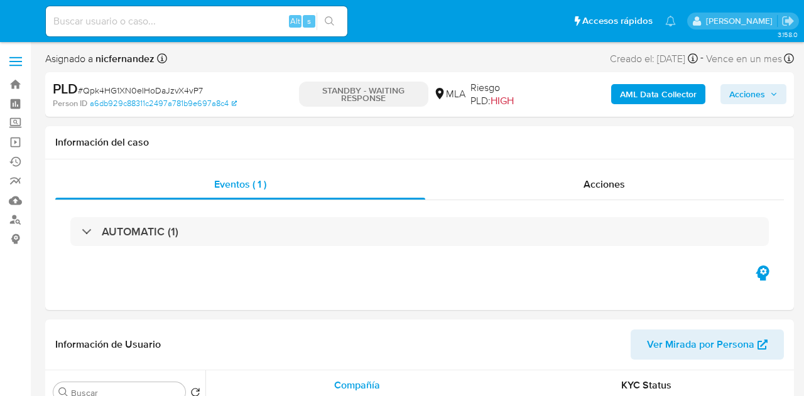
select select "10"
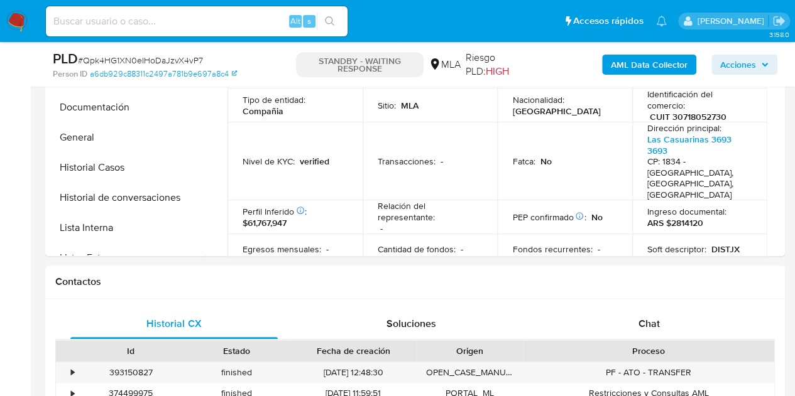
scroll to position [505, 0]
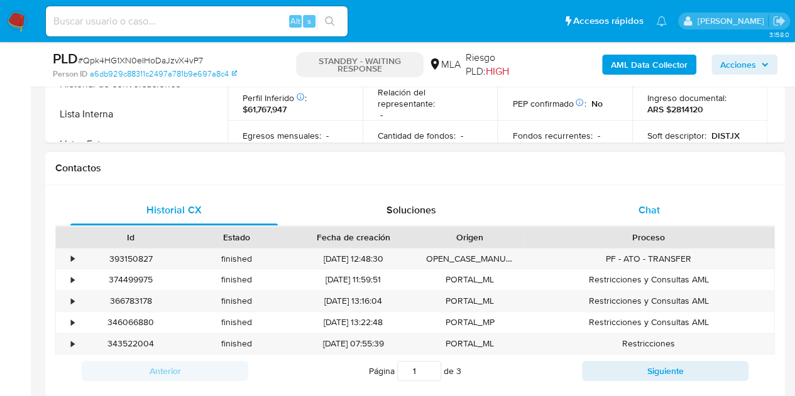
click at [662, 218] on div "Chat" at bounding box center [648, 210] width 207 height 30
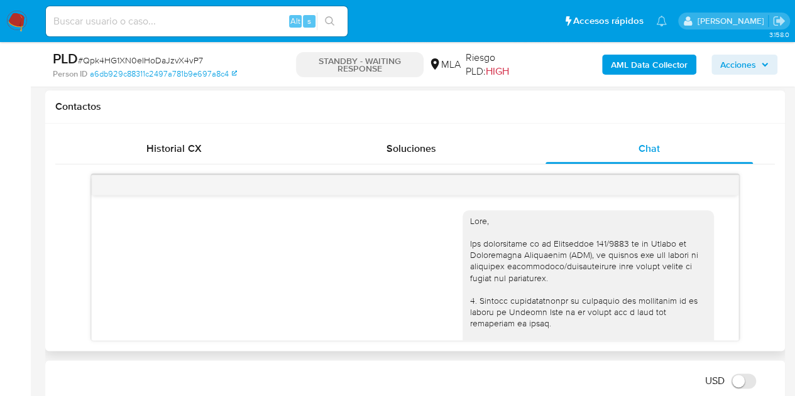
scroll to position [1207, 0]
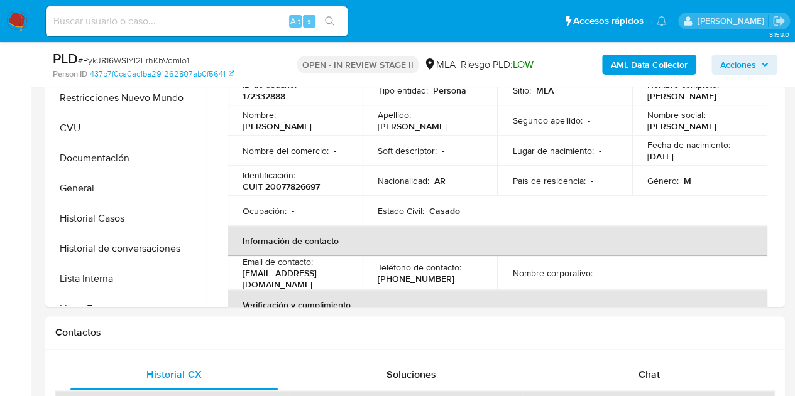
select select "10"
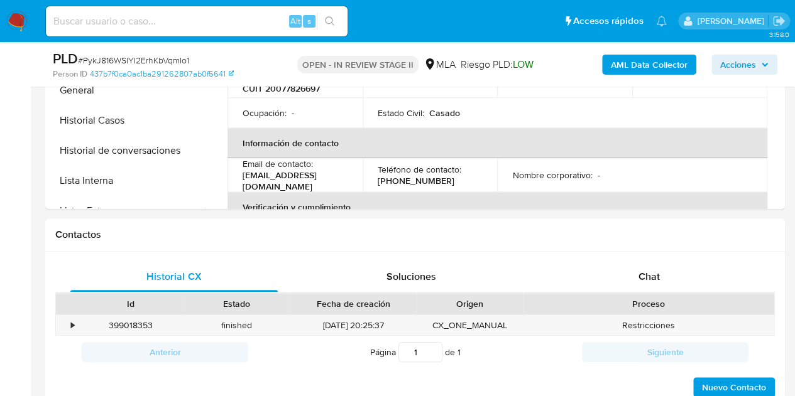
scroll to position [386, 0]
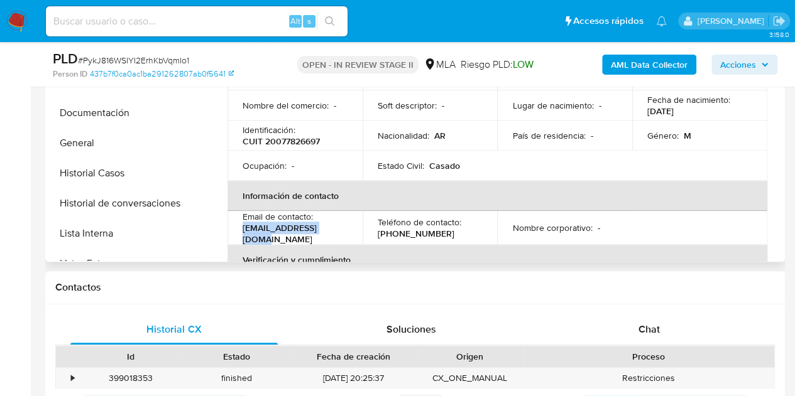
drag, startPoint x: 242, startPoint y: 234, endPoint x: 330, endPoint y: 236, distance: 88.0
click at [330, 236] on div "Email de contacto : [EMAIL_ADDRESS][DOMAIN_NAME]" at bounding box center [294, 228] width 105 height 34
copy p "[EMAIL_ADDRESS][DOMAIN_NAME]"
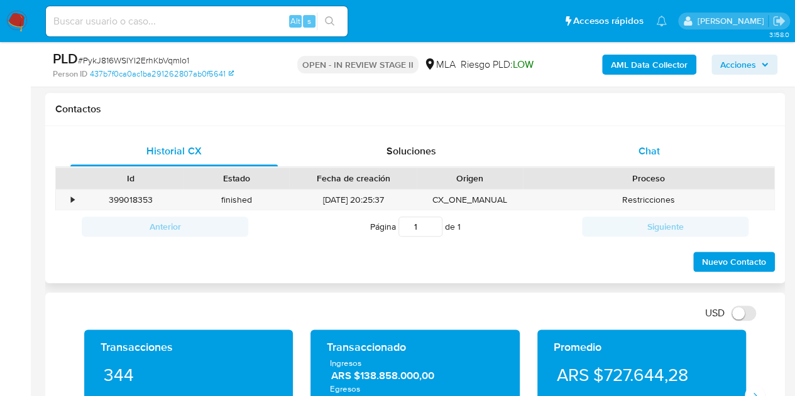
scroll to position [562, 0]
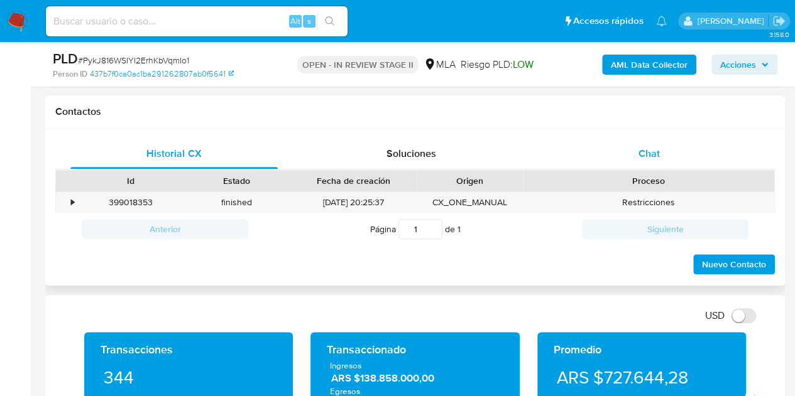
click at [662, 156] on div "Chat" at bounding box center [648, 154] width 207 height 30
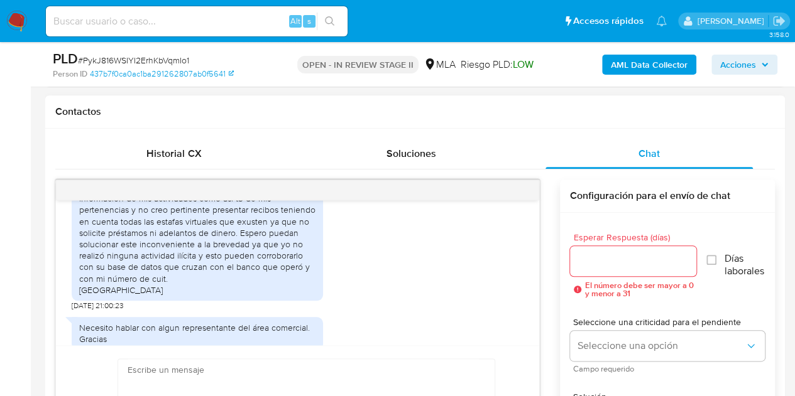
scroll to position [1410, 0]
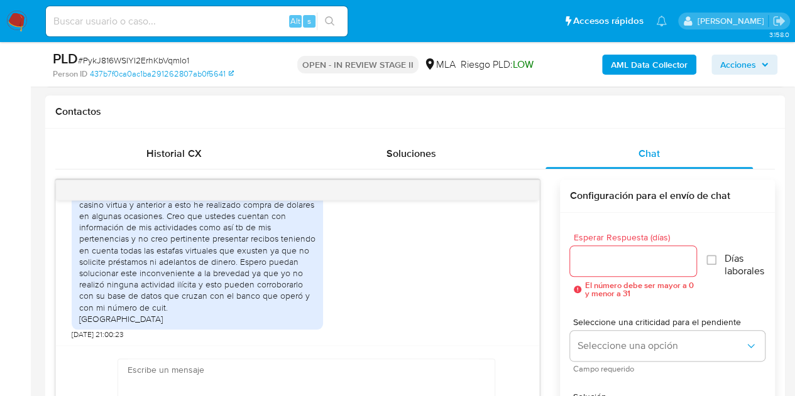
scroll to position [1381, 0]
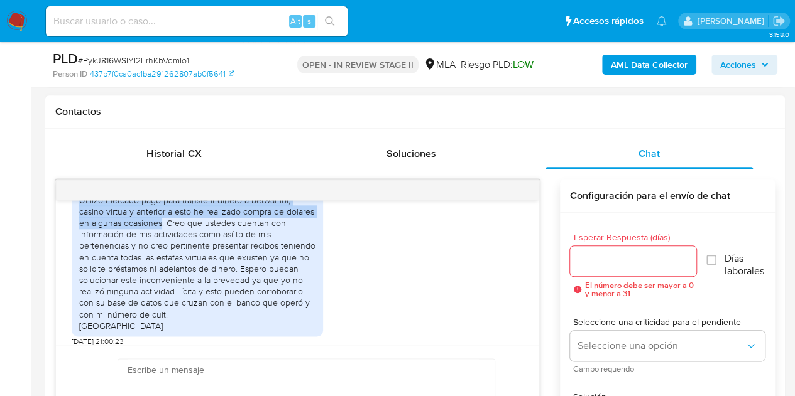
drag, startPoint x: 82, startPoint y: 208, endPoint x: 160, endPoint y: 256, distance: 91.9
click at [160, 256] on div "Utilizo mercado pago para transferir dinero a betwarrior, casino virtua y anter…" at bounding box center [197, 263] width 236 height 137
copy div "Utilizo mercado pago para transferir dinero a betwarrior, casino virtua y anter…"
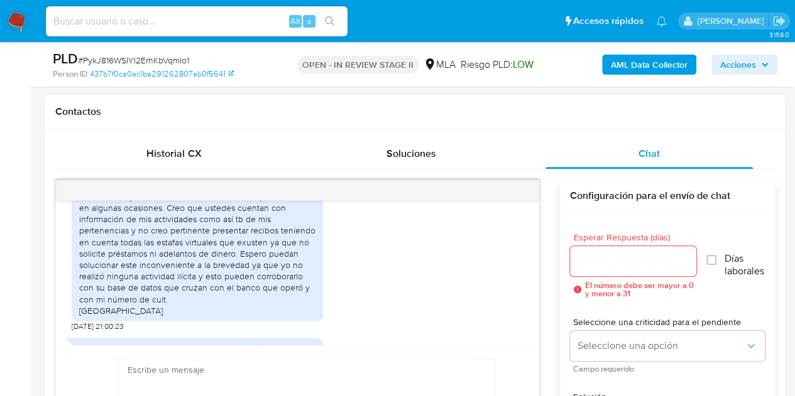
click at [232, 286] on div "Utilizo mercado pago para transferir dinero a betwarrior, casino virtua y anter…" at bounding box center [197, 248] width 236 height 137
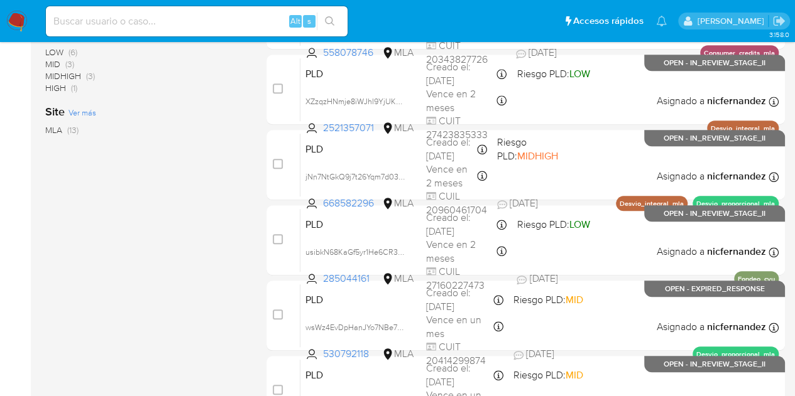
scroll to position [640, 0]
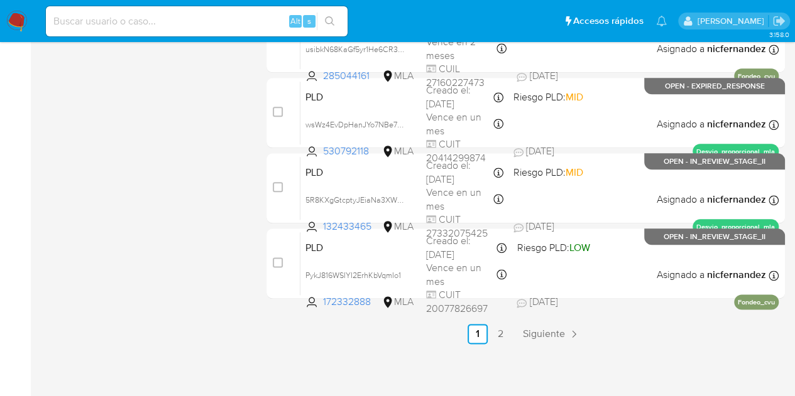
click at [499, 337] on link "2" at bounding box center [500, 334] width 20 height 20
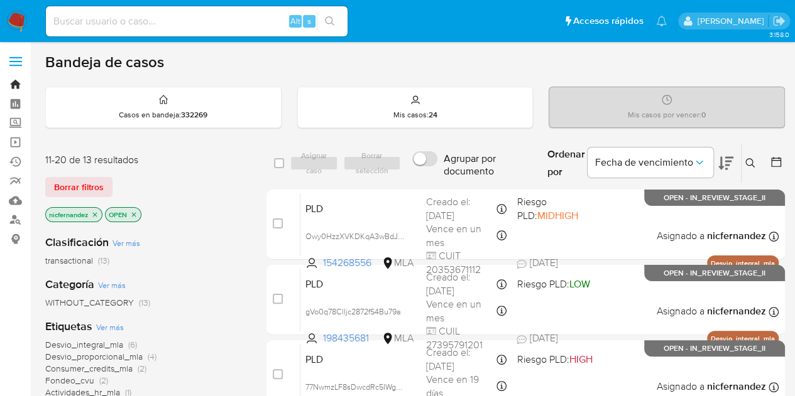
click at [16, 77] on link "Bandeja" at bounding box center [75, 84] width 150 height 19
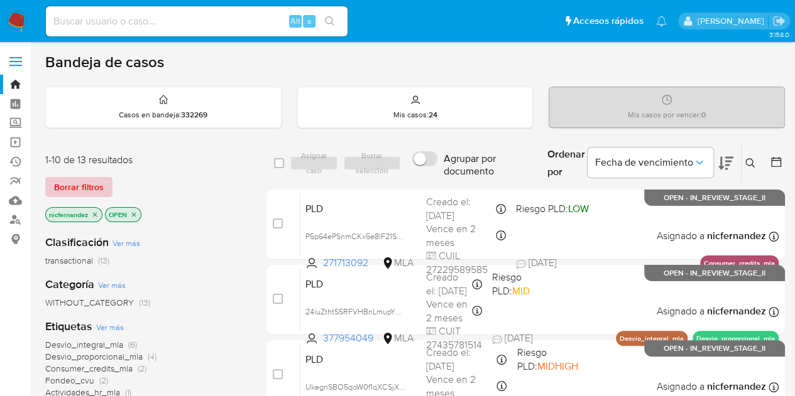
click at [108, 187] on button "Borrar filtros" at bounding box center [78, 187] width 67 height 20
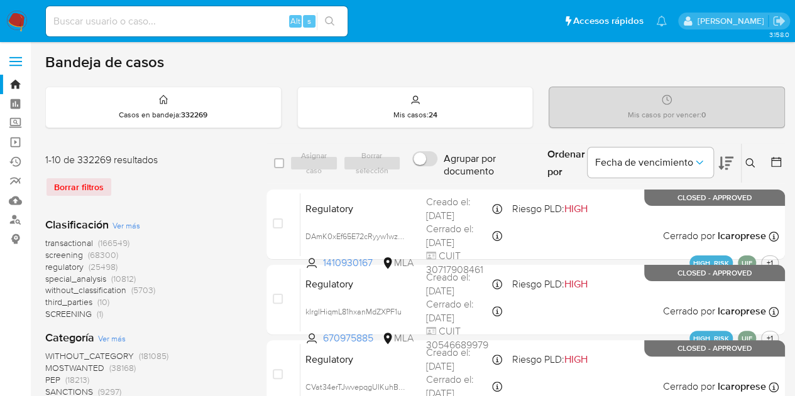
click at [193, 22] on input at bounding box center [197, 21] width 302 height 16
paste input "cvmSOYlN2NzluP80o3oTYgzY"
type input "cvmSOYlN2NzluP80o3oTYgzY"
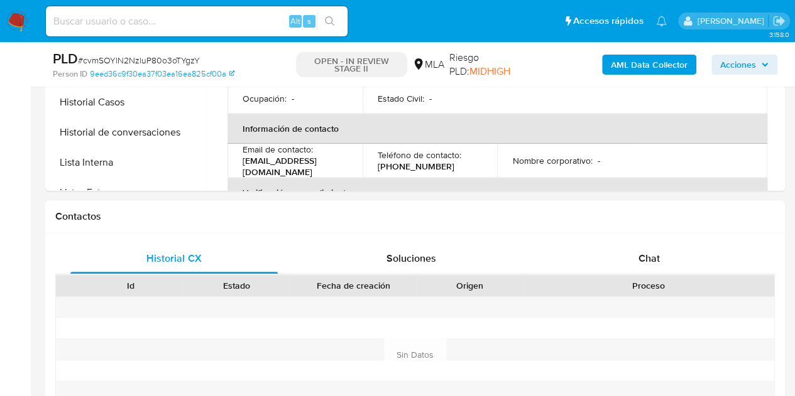
scroll to position [484, 0]
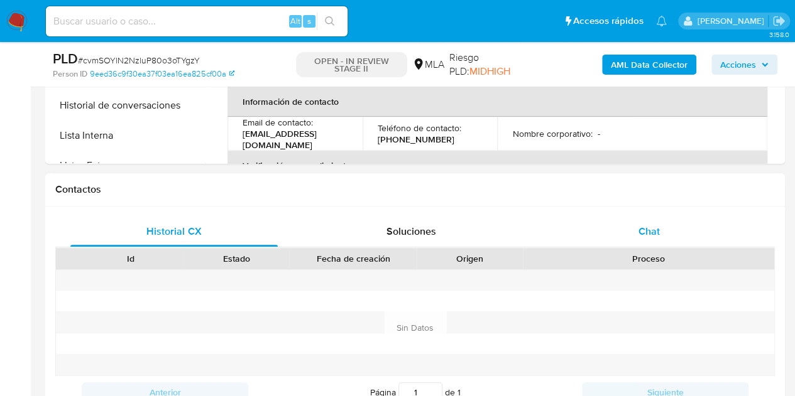
select select "10"
click at [674, 236] on div "Chat" at bounding box center [648, 232] width 207 height 30
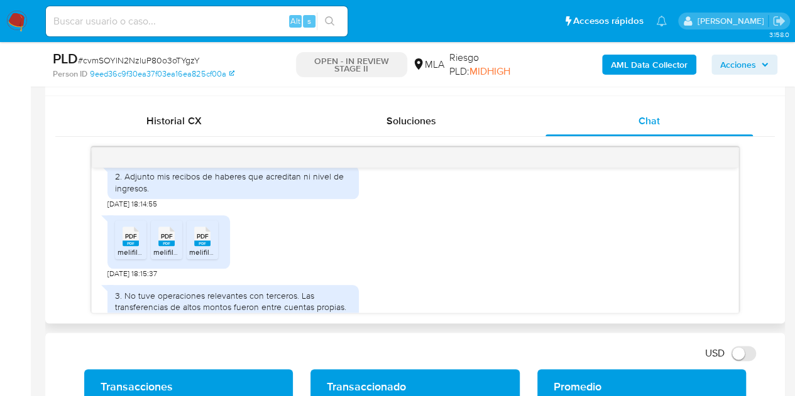
scroll to position [793, 0]
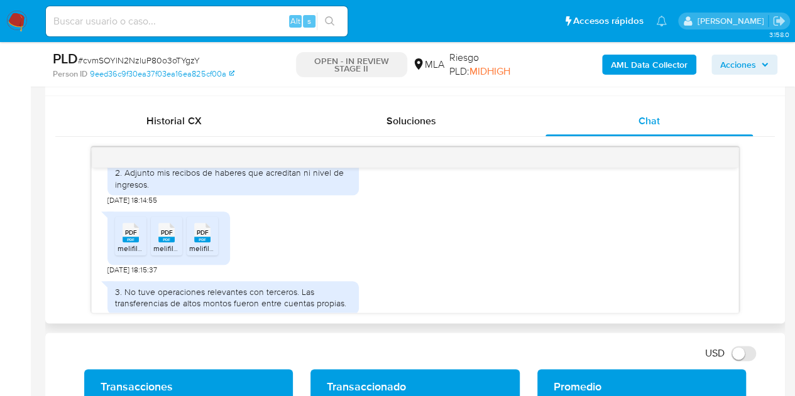
click at [129, 242] on rect at bounding box center [131, 240] width 16 height 6
click at [162, 254] on span "melifile7746228603470107493.pdf" at bounding box center [211, 248] width 116 height 11
click at [199, 237] on span "PDF" at bounding box center [203, 233] width 12 height 8
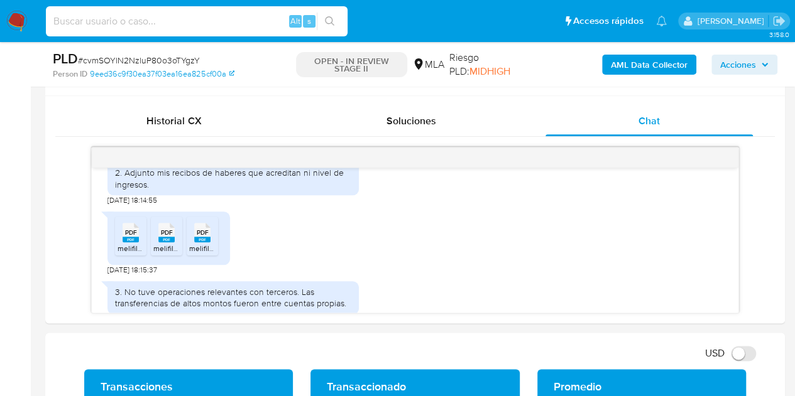
click at [169, 18] on input at bounding box center [197, 21] width 302 height 16
paste input "1010632231"
type input "1010632231"
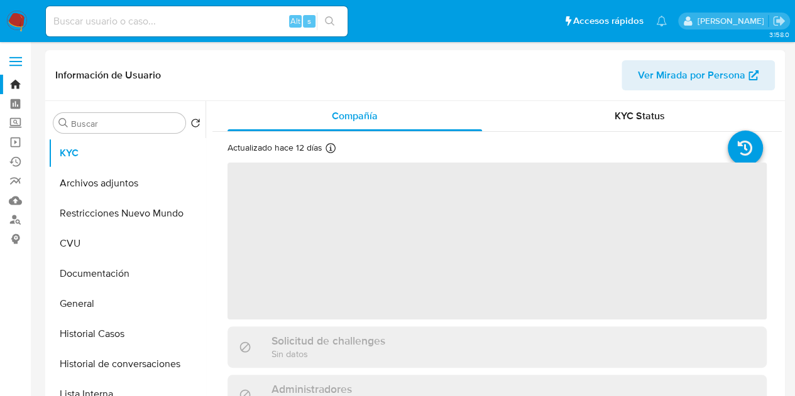
select select "10"
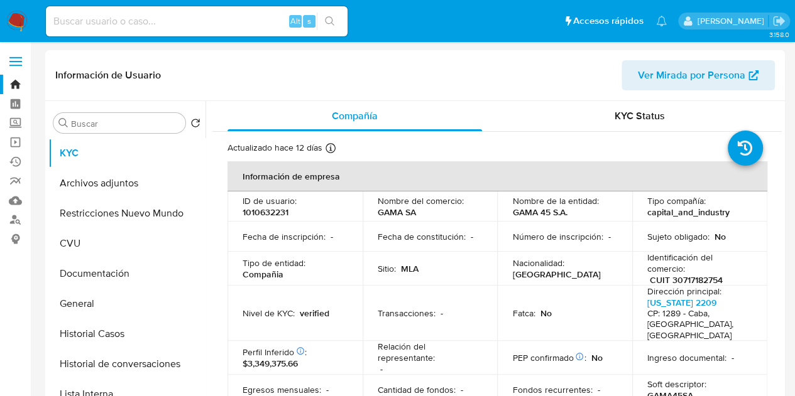
click at [690, 283] on p "CUIT 30717182754" at bounding box center [686, 280] width 73 height 11
copy p "30717182754"
click at [80, 329] on button "Historial Casos" at bounding box center [121, 334] width 147 height 30
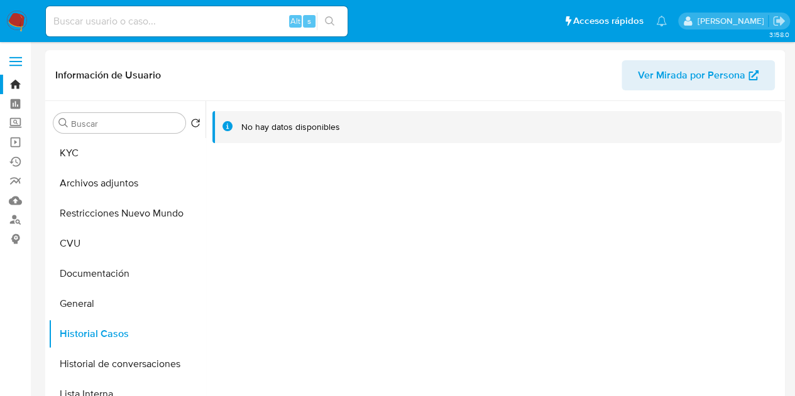
click at [659, 82] on span "Ver Mirada por Persona" at bounding box center [691, 75] width 107 height 30
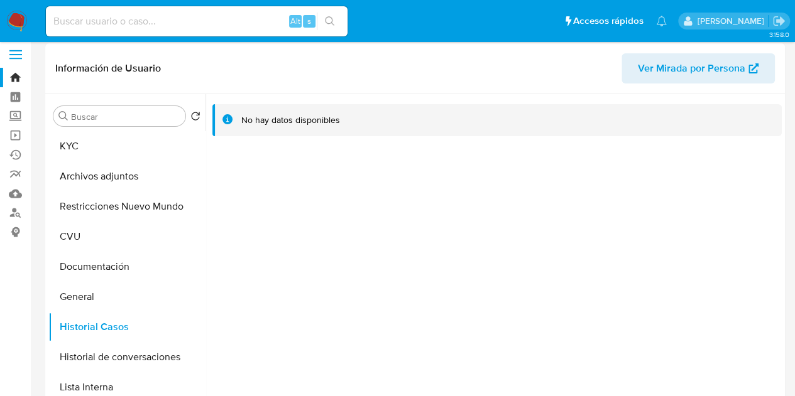
scroll to position [3, 0]
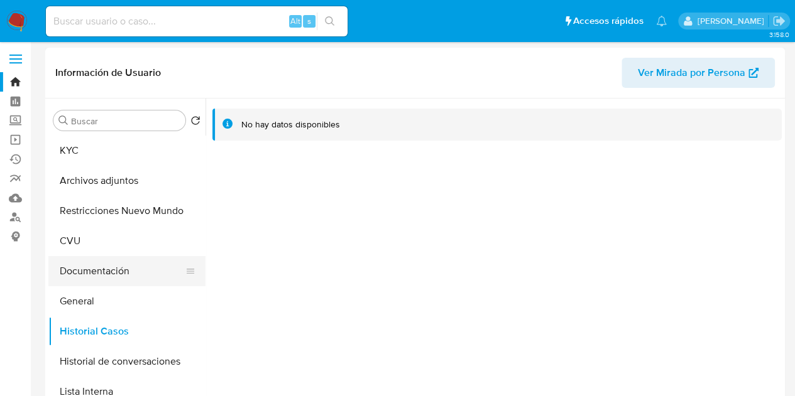
click at [102, 270] on button "Documentación" at bounding box center [121, 271] width 147 height 30
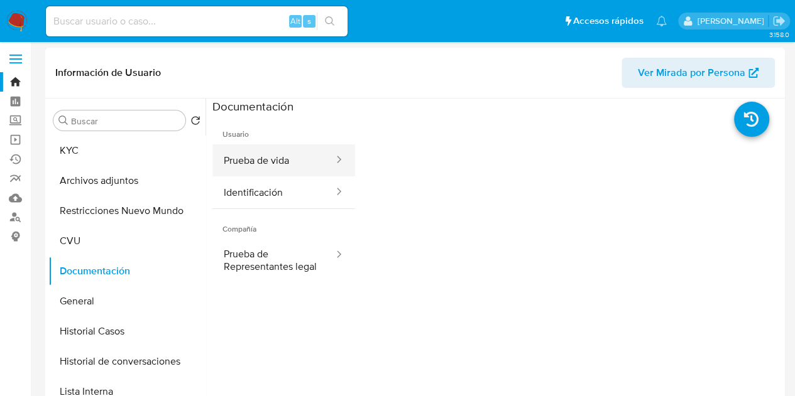
click at [292, 163] on button "Prueba de vida" at bounding box center [273, 160] width 123 height 32
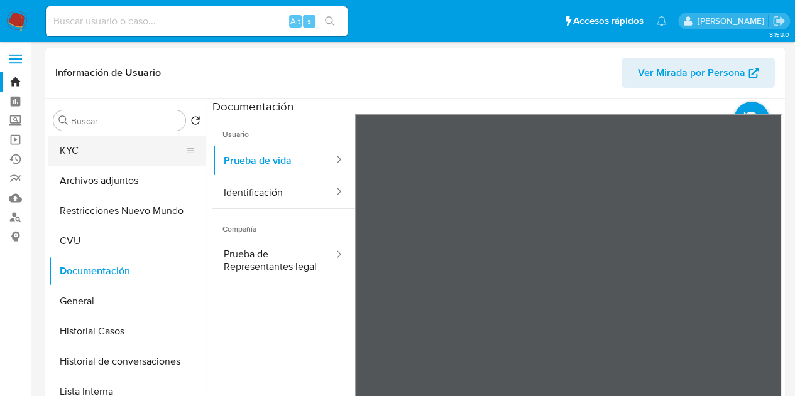
click at [120, 153] on button "KYC" at bounding box center [121, 151] width 147 height 30
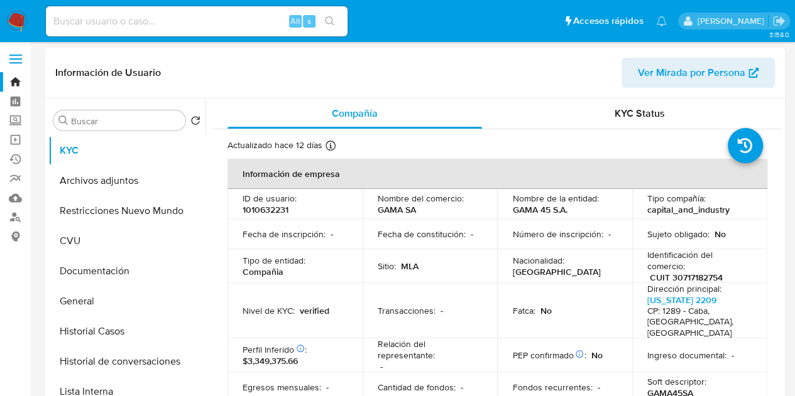
click at [10, 80] on link "Bandeja" at bounding box center [75, 81] width 150 height 19
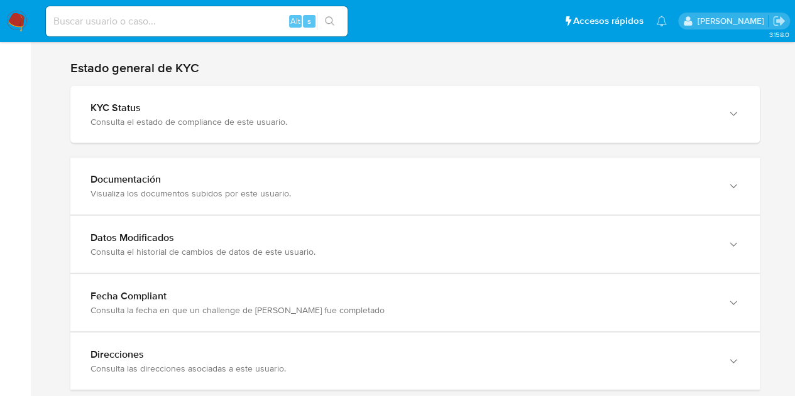
scroll to position [1398, 0]
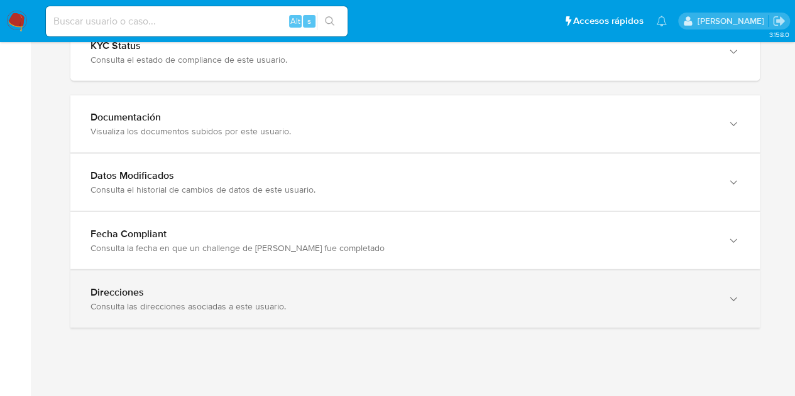
drag, startPoint x: 722, startPoint y: 248, endPoint x: 727, endPoint y: 282, distance: 34.2
click at [722, 252] on div "Fecha Compliant Consulta la fecha en que un challenge de [PERSON_NAME] fue comp…" at bounding box center [414, 240] width 689 height 57
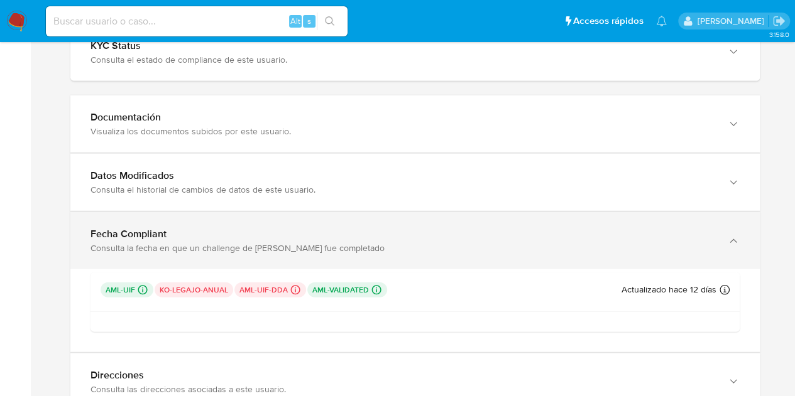
click at [724, 237] on div "button" at bounding box center [731, 241] width 15 height 26
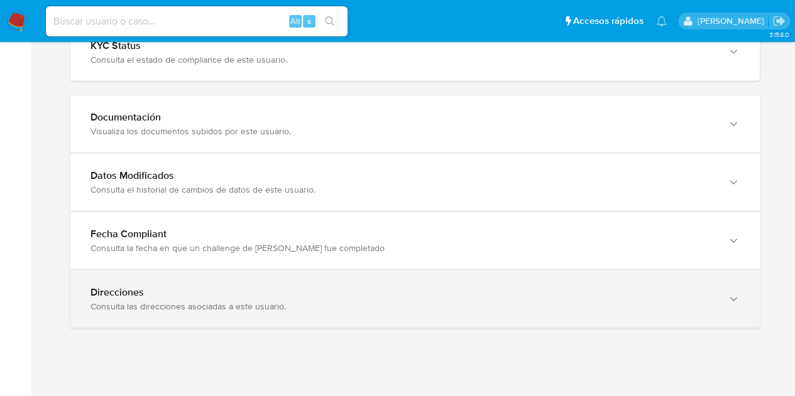
click at [717, 275] on div "Direcciones Consulta las direcciones asociadas a este usuario." at bounding box center [414, 299] width 689 height 57
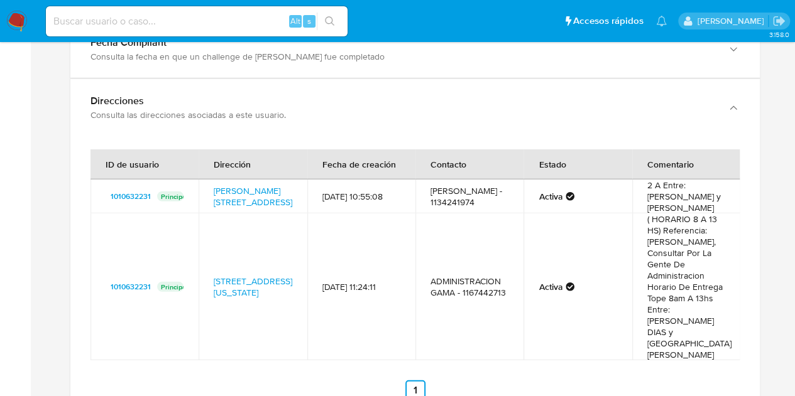
scroll to position [1592, 0]
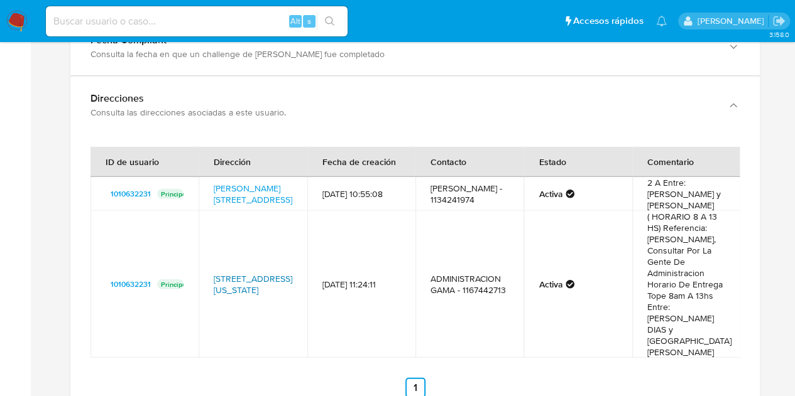
click at [242, 273] on link "[STREET_ADDRESS][US_STATE]" at bounding box center [253, 285] width 79 height 24
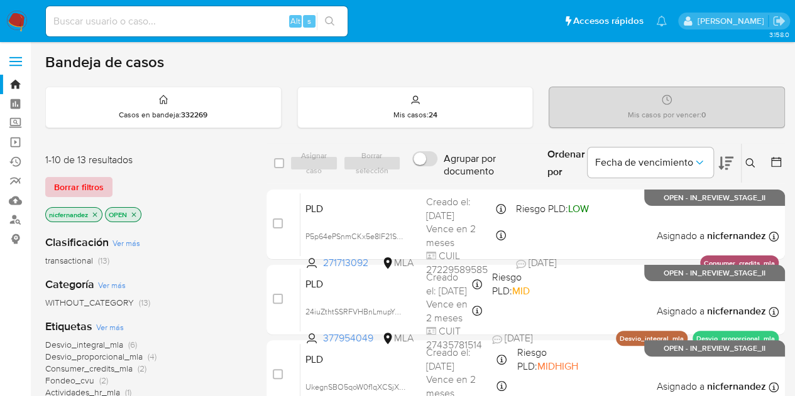
click at [80, 184] on span "Borrar filtros" at bounding box center [79, 187] width 50 height 18
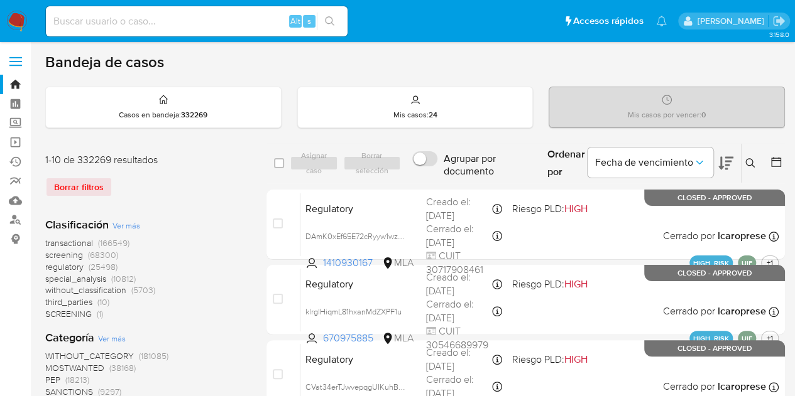
click at [755, 160] on button at bounding box center [751, 163] width 21 height 15
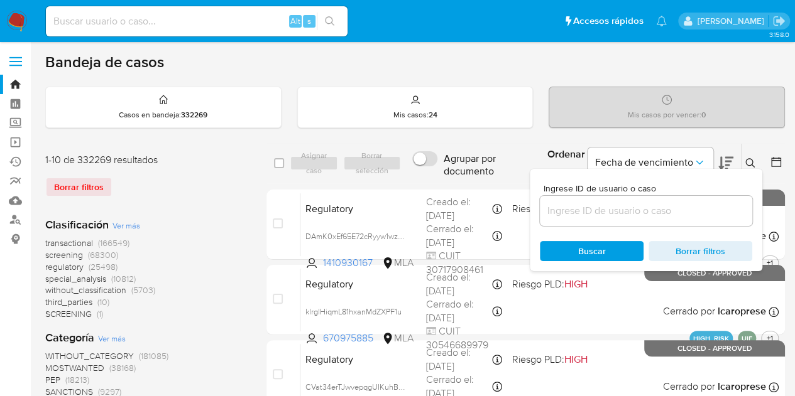
click at [587, 217] on input at bounding box center [646, 211] width 212 height 16
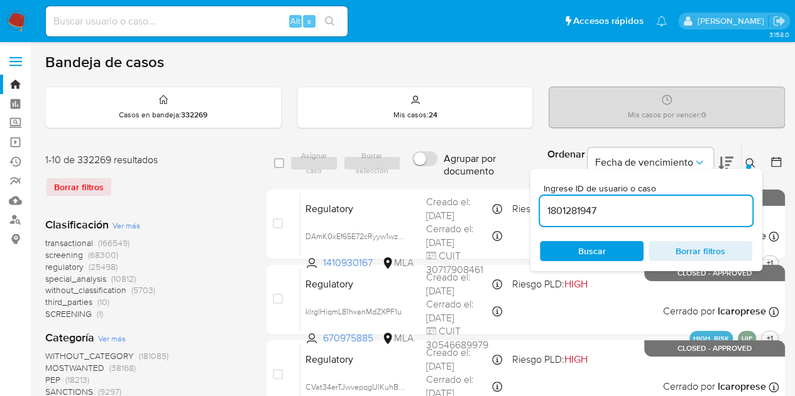
type input "1801281947"
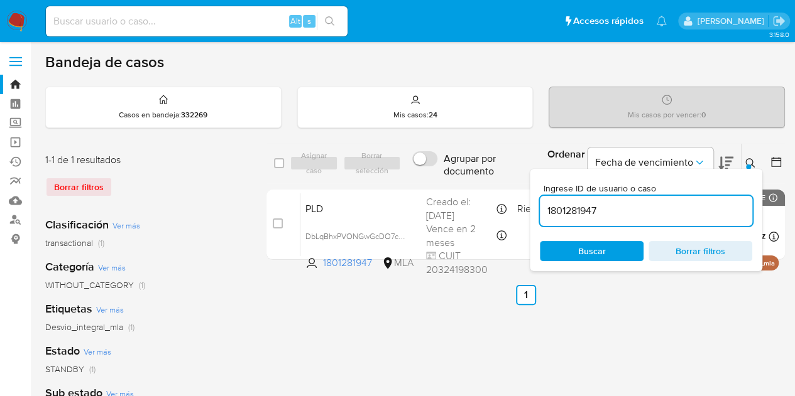
click at [746, 163] on icon at bounding box center [750, 163] width 10 height 10
